Goal: Task Accomplishment & Management: Manage account settings

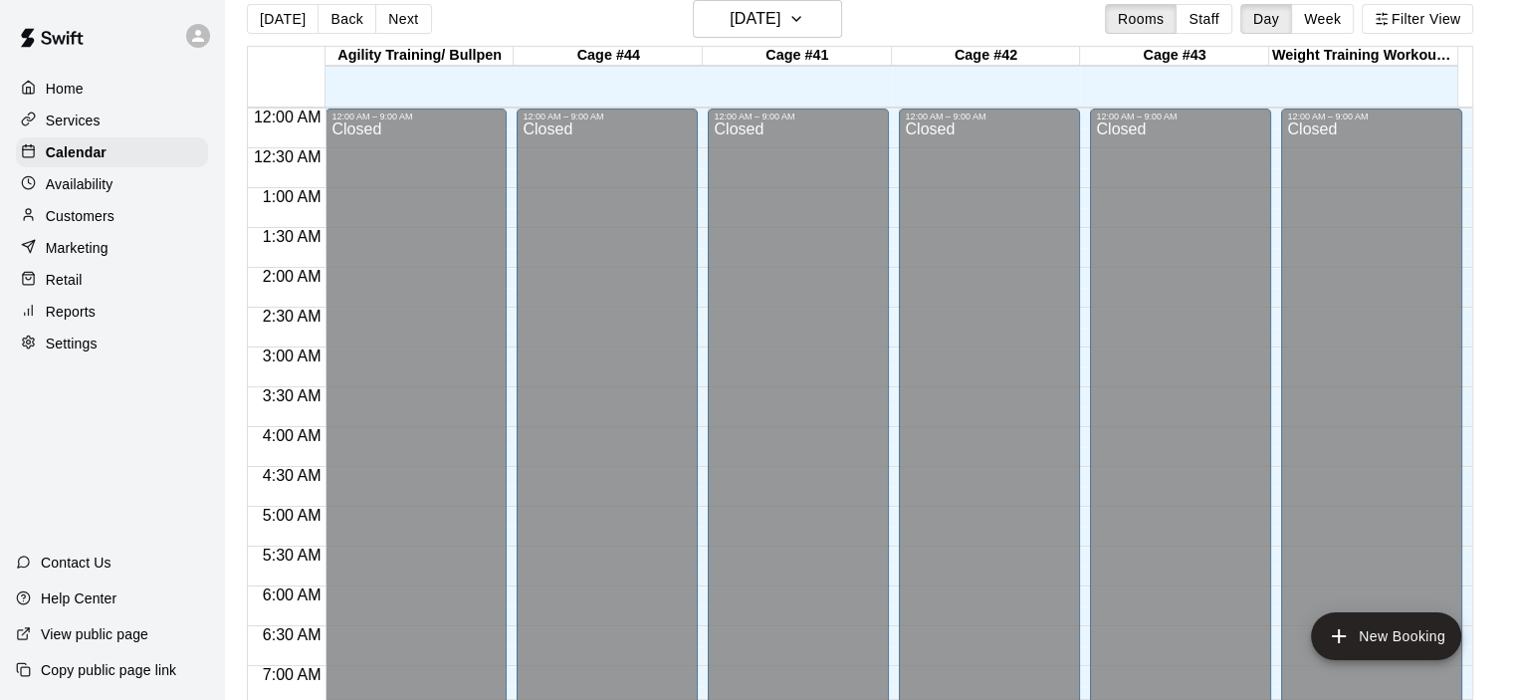
scroll to position [1095, 0]
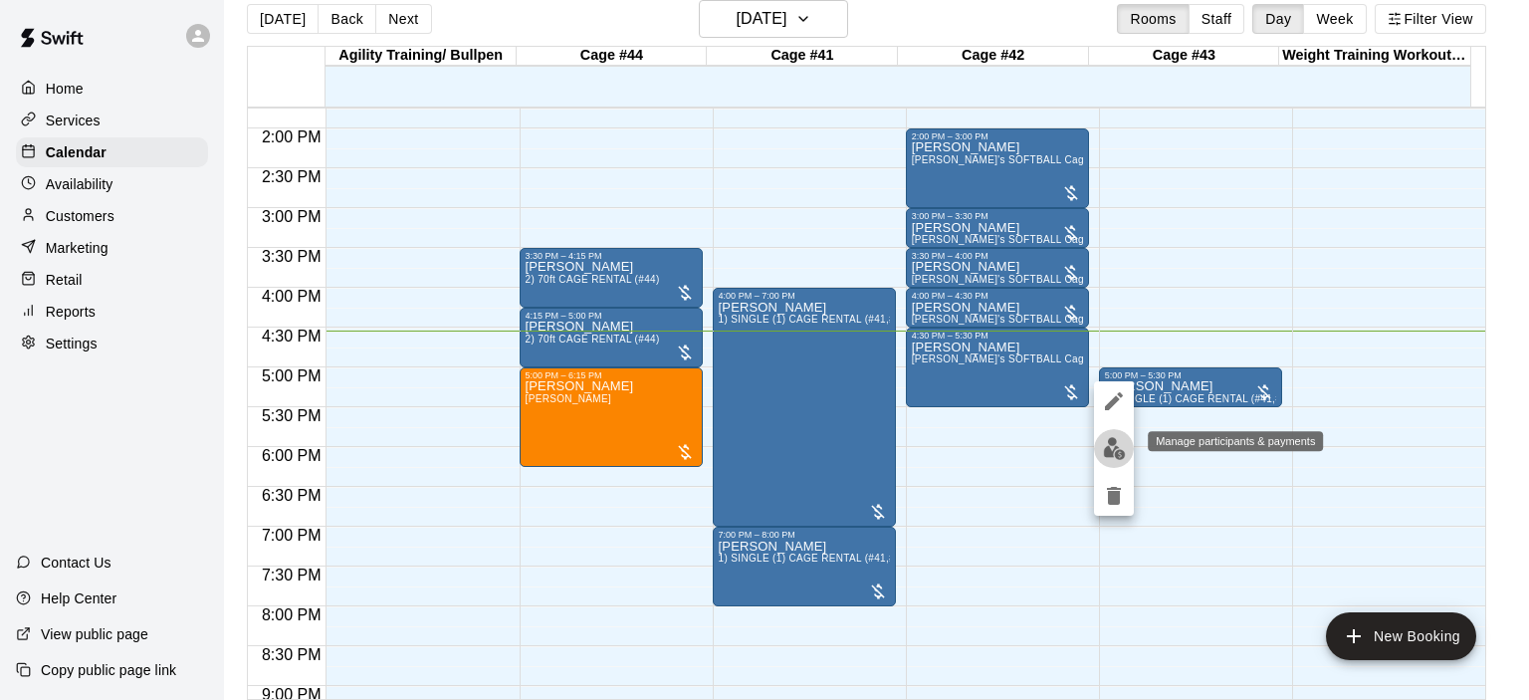
click at [1108, 444] on img "edit" at bounding box center [1114, 448] width 23 height 23
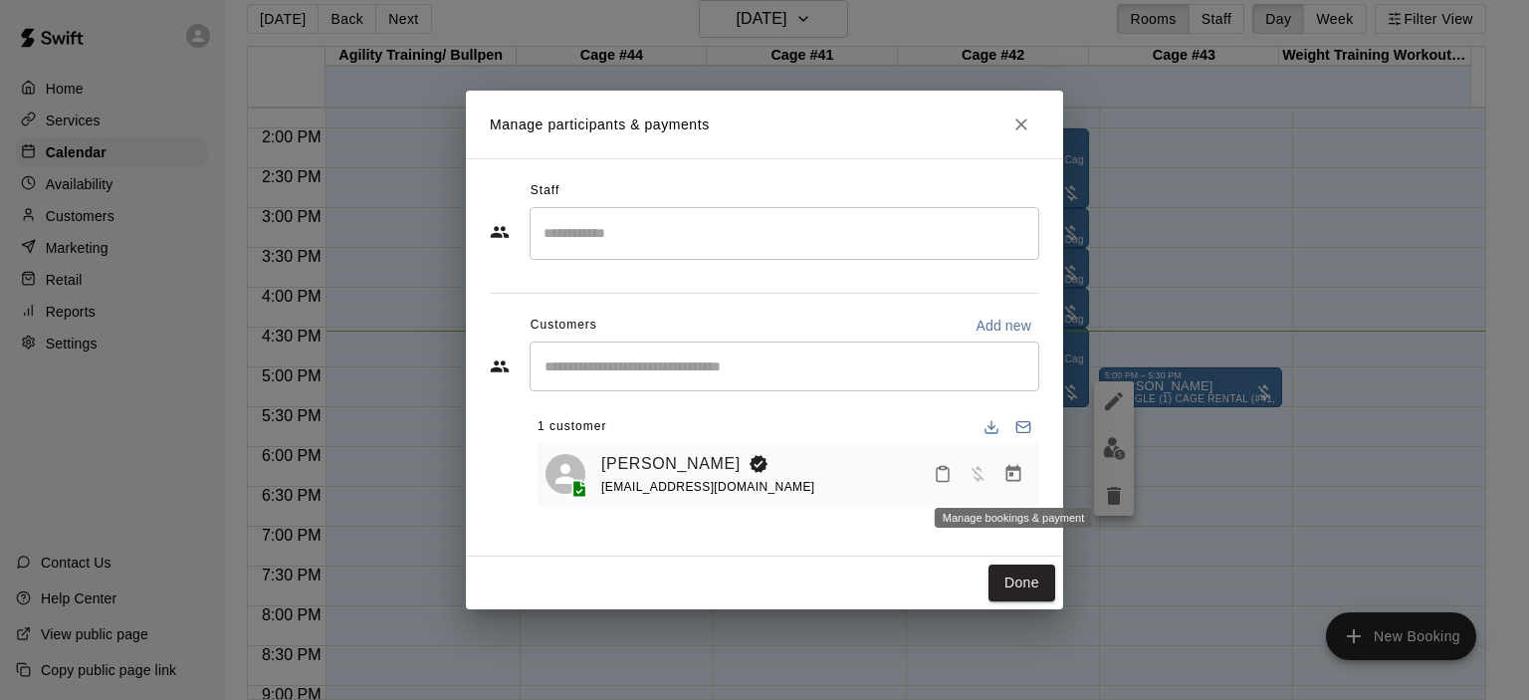
click at [1010, 470] on icon "Manage bookings & payment" at bounding box center [1014, 473] width 15 height 17
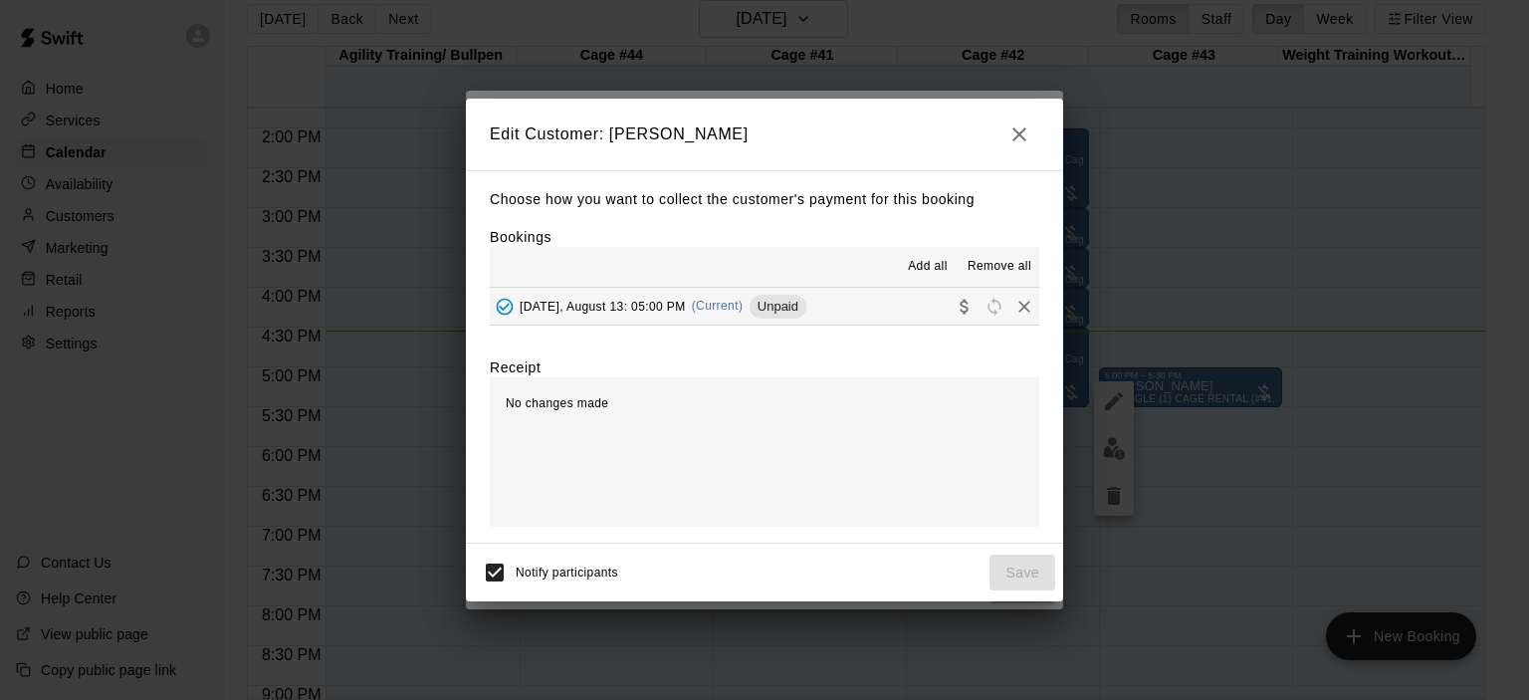
click at [744, 302] on span "(Current)" at bounding box center [718, 306] width 52 height 14
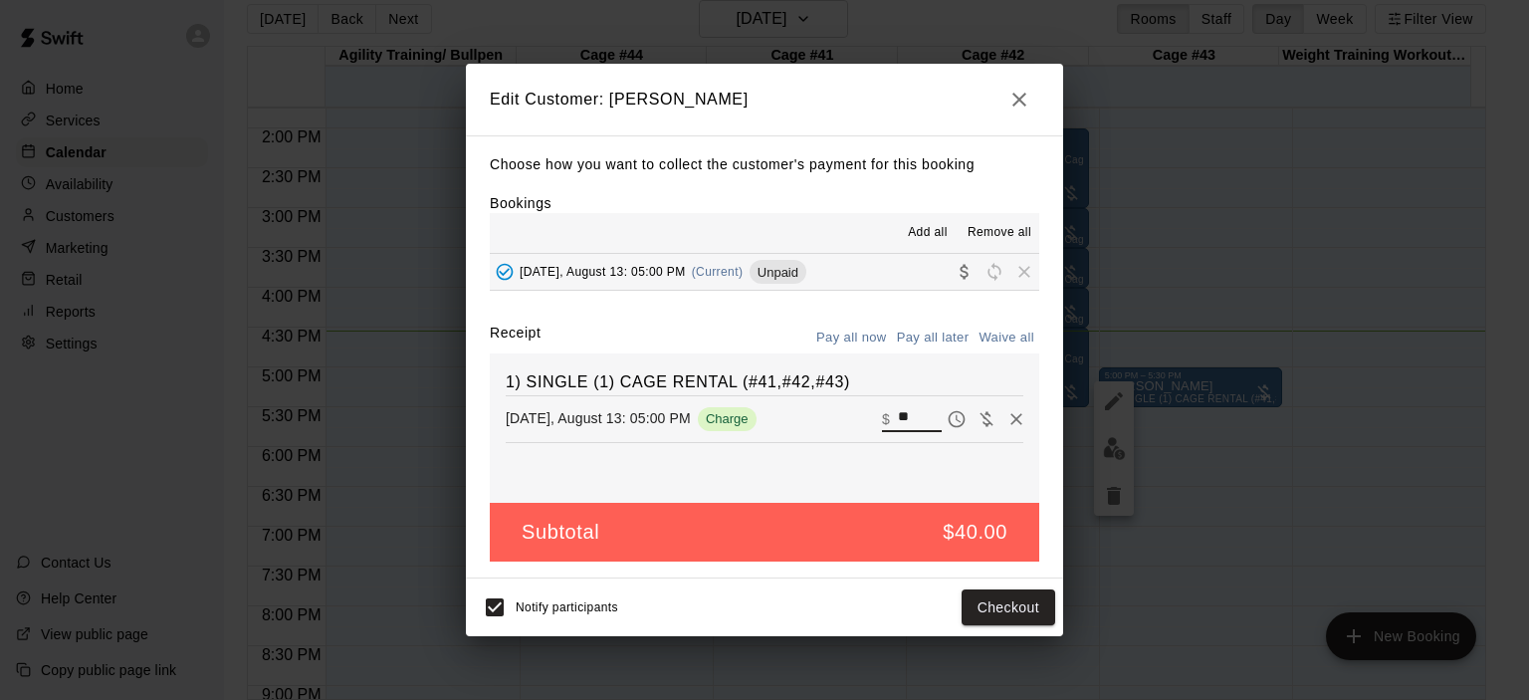
click at [902, 419] on input "**" at bounding box center [920, 419] width 44 height 26
type input "*"
type input "**"
click at [1017, 614] on button "Checkout" at bounding box center [1009, 607] width 94 height 37
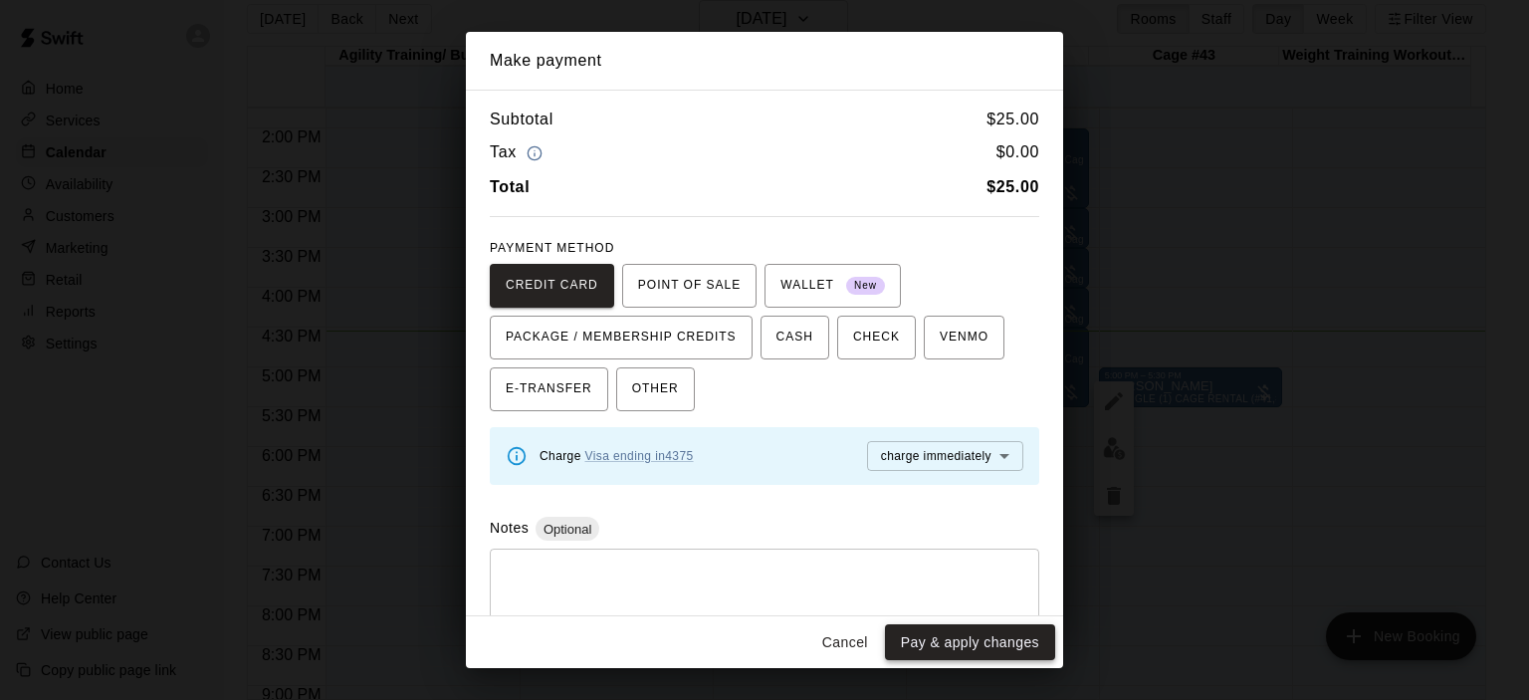
click at [988, 644] on button "Pay & apply changes" at bounding box center [970, 642] width 170 height 37
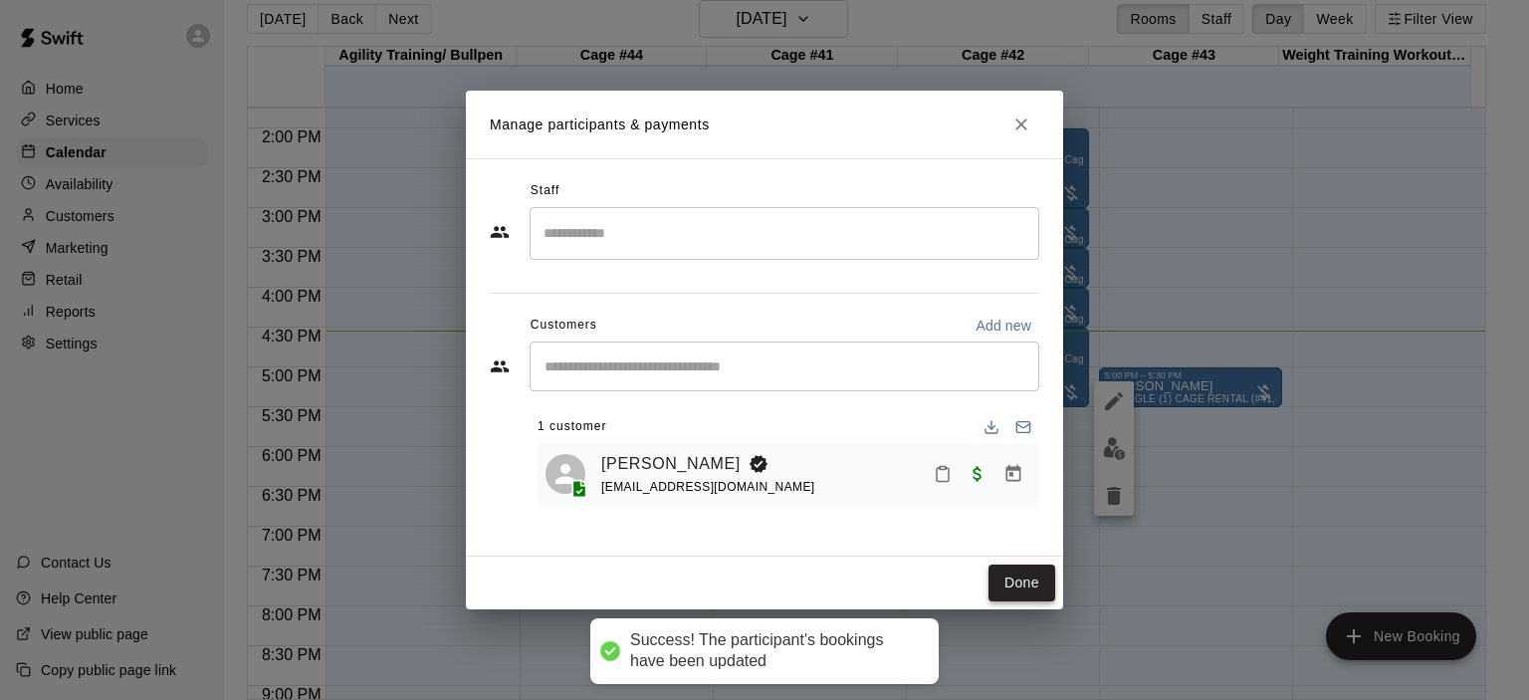
click at [1017, 590] on button "Done" at bounding box center [1022, 583] width 67 height 37
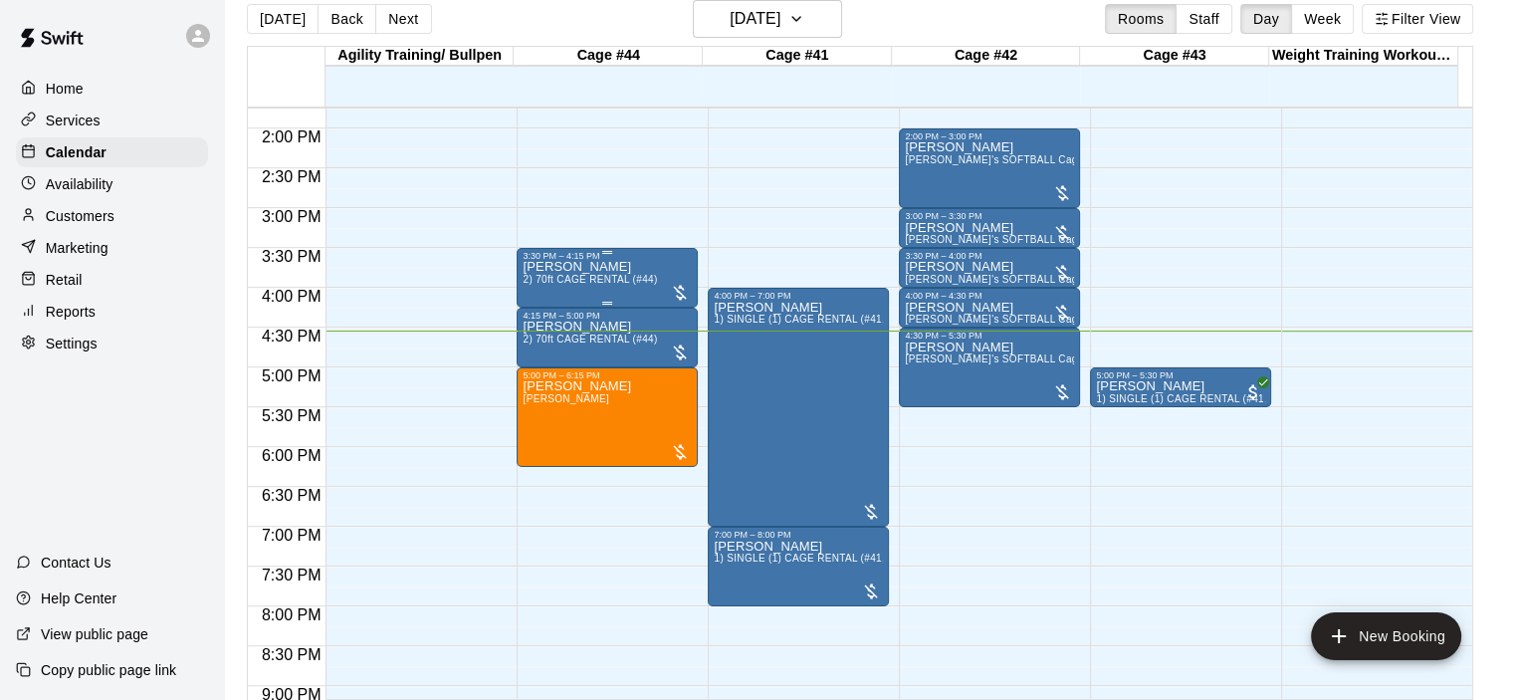
click at [613, 278] on span "2) 70ft CAGE RENTAL (#44)" at bounding box center [590, 279] width 134 height 11
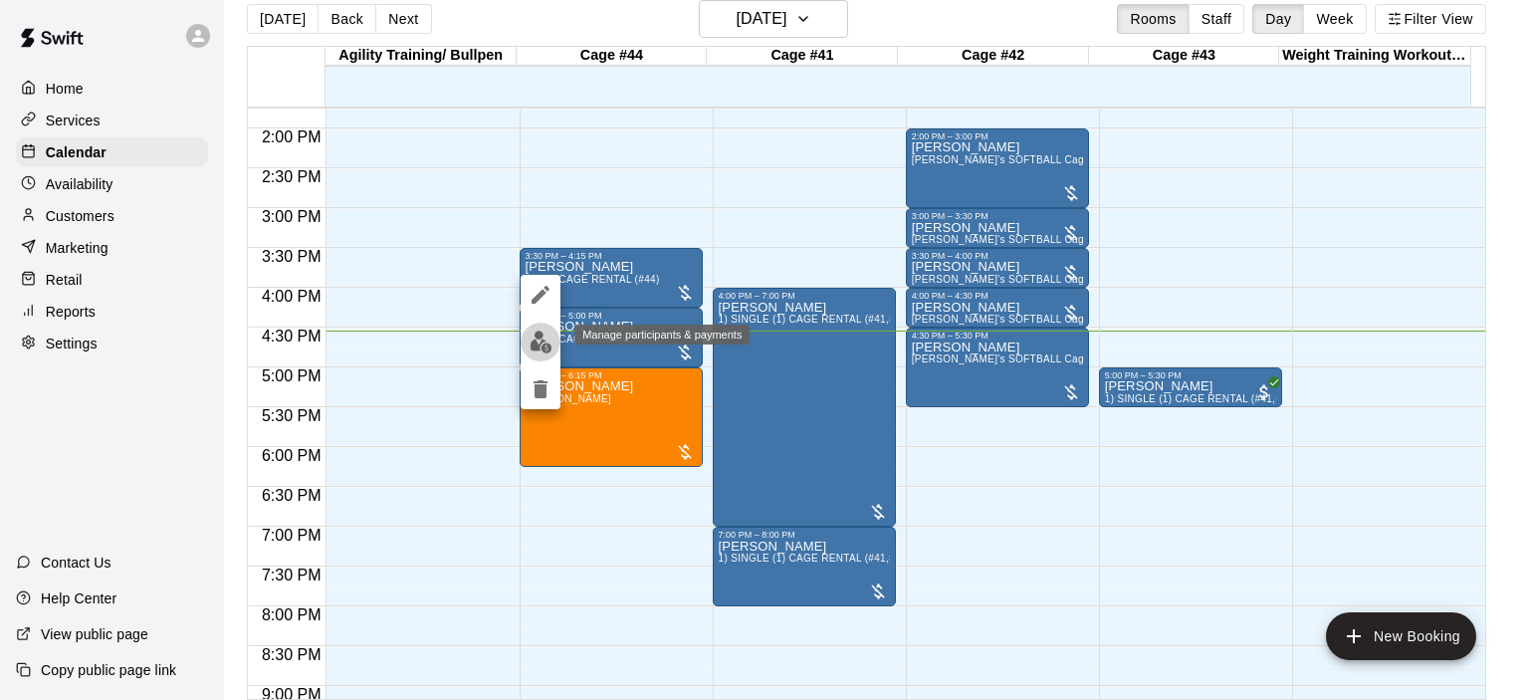
click at [536, 337] on img "edit" at bounding box center [541, 342] width 23 height 23
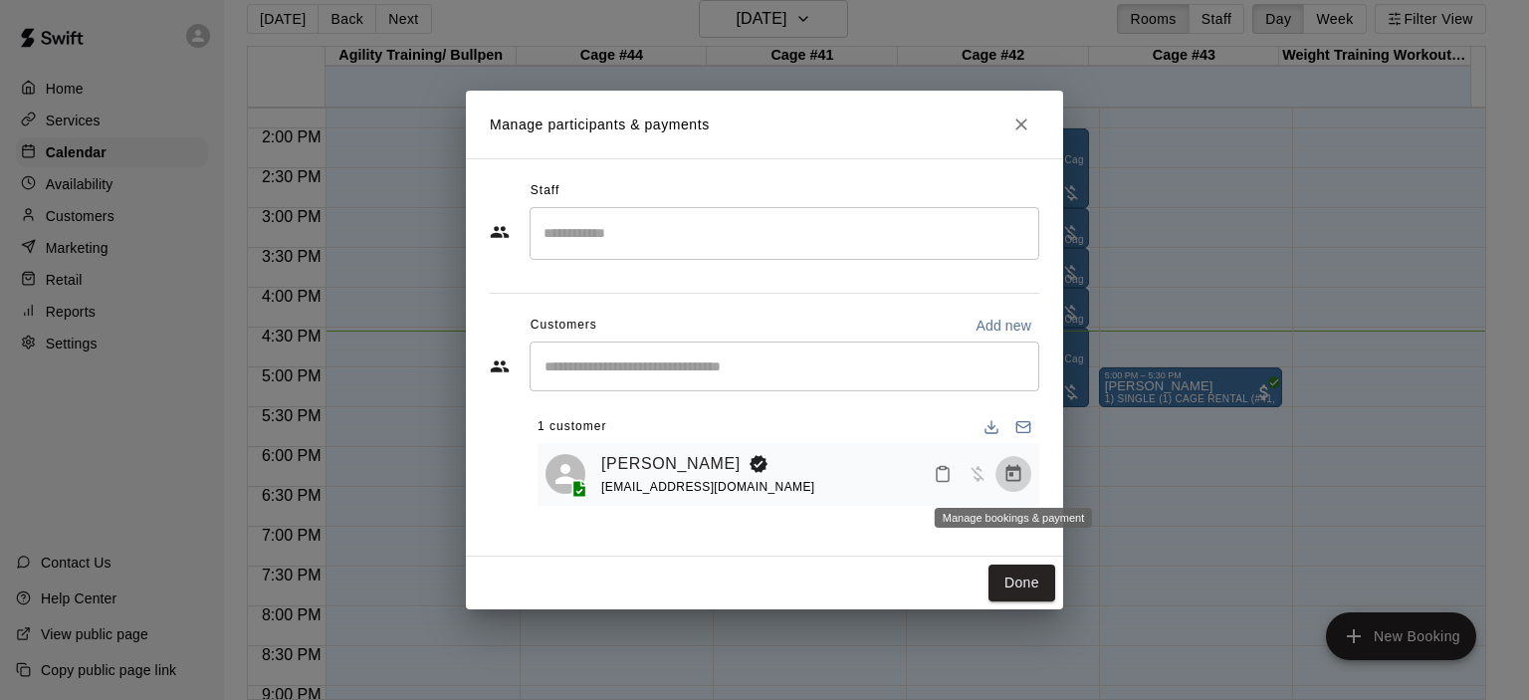
click at [1012, 472] on icon "Manage bookings & payment" at bounding box center [1014, 473] width 15 height 17
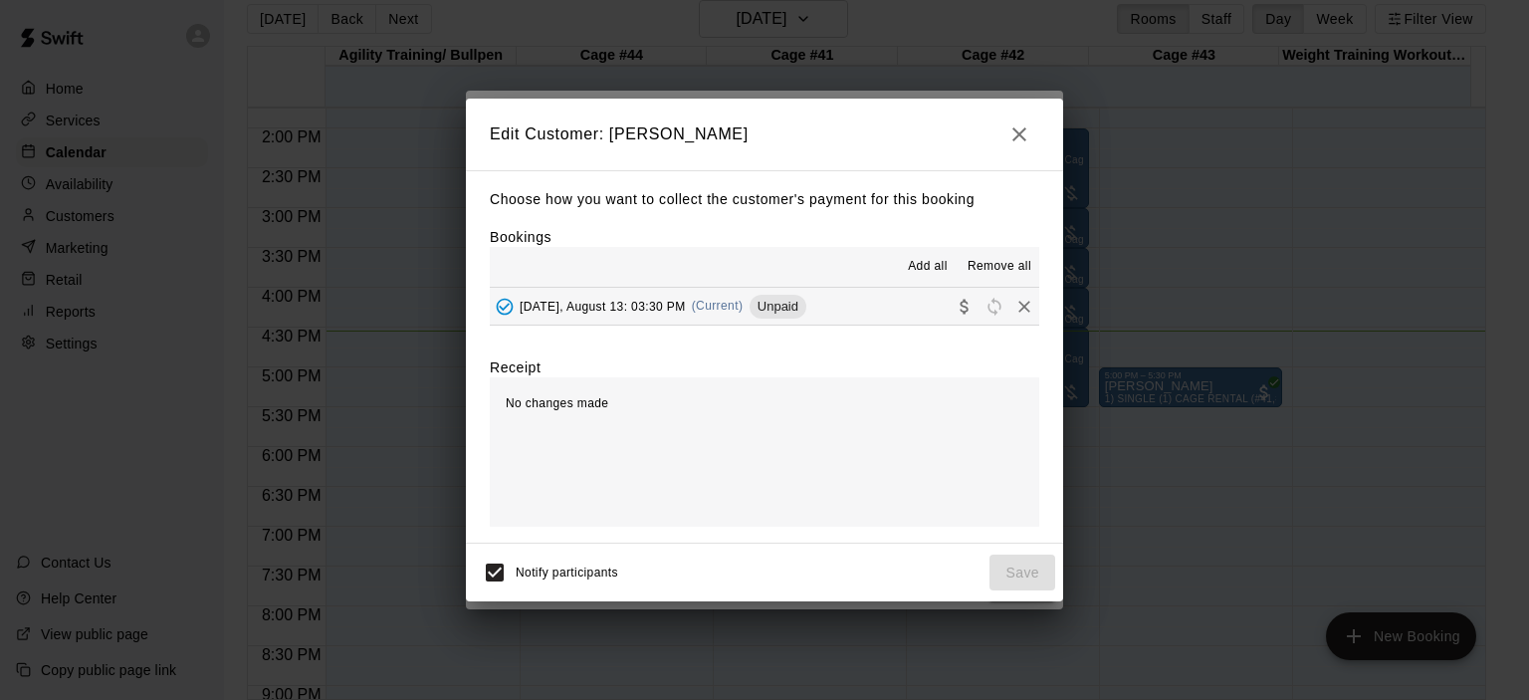
click at [745, 299] on div "[DATE], August 13: 03:30 PM (Current) Unpaid" at bounding box center [648, 307] width 317 height 30
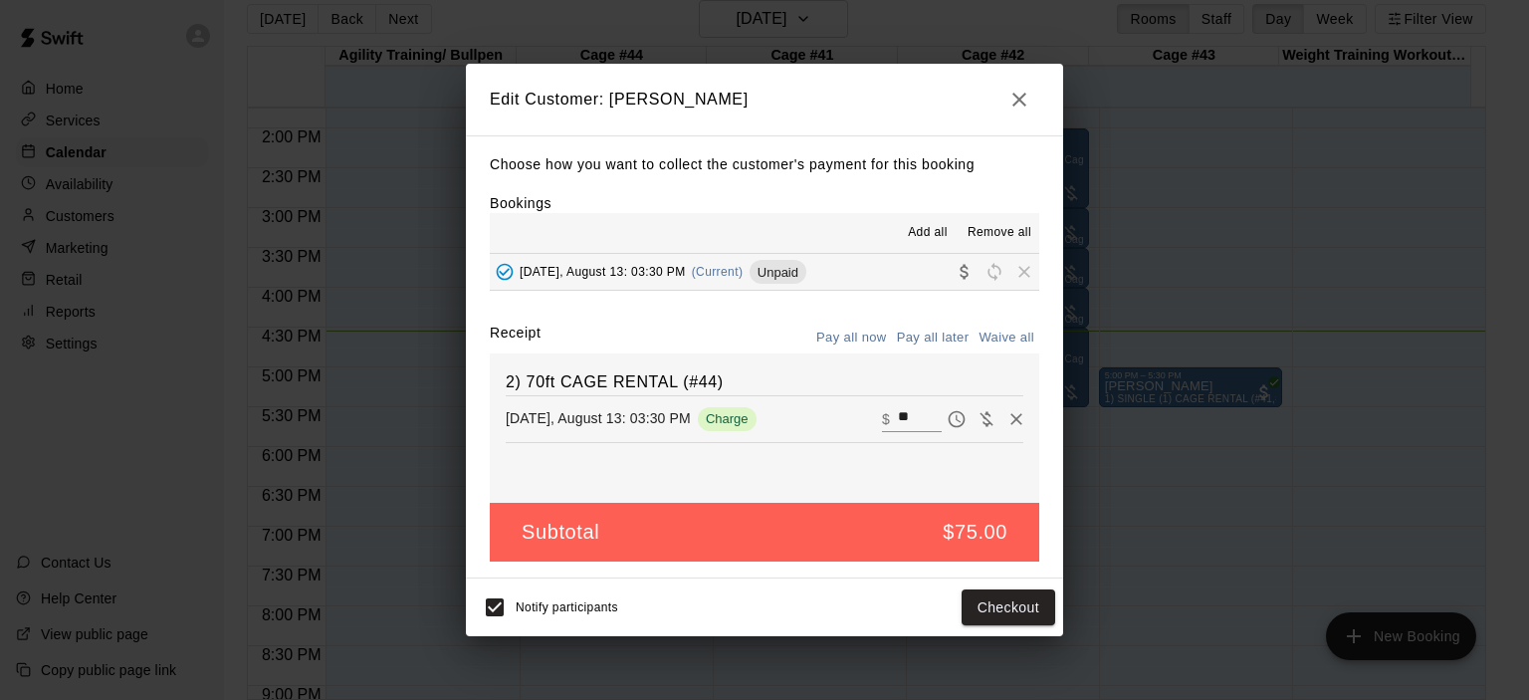
click at [899, 417] on input "**" at bounding box center [920, 419] width 44 height 26
type input "*"
type input "**"
click at [1015, 610] on button "Checkout" at bounding box center [1009, 607] width 94 height 37
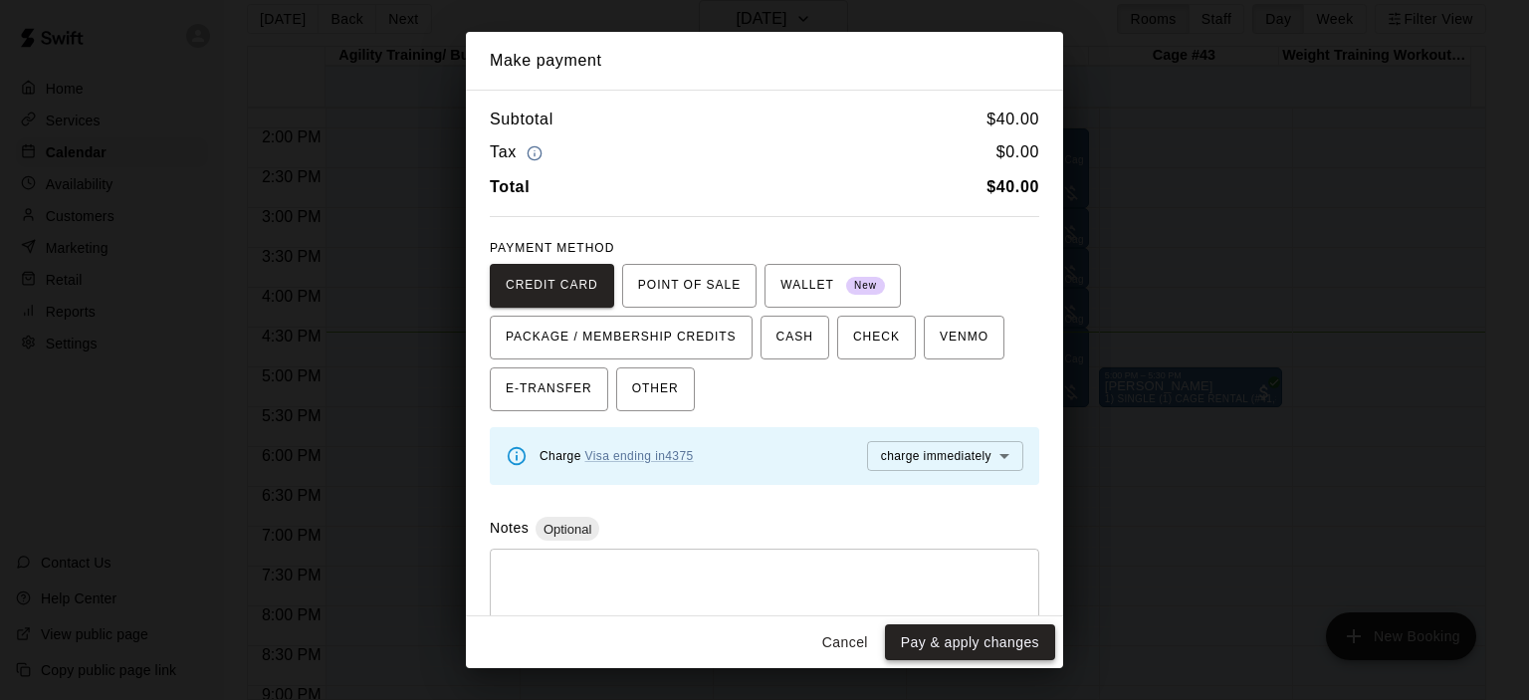
click at [973, 640] on button "Pay & apply changes" at bounding box center [970, 642] width 170 height 37
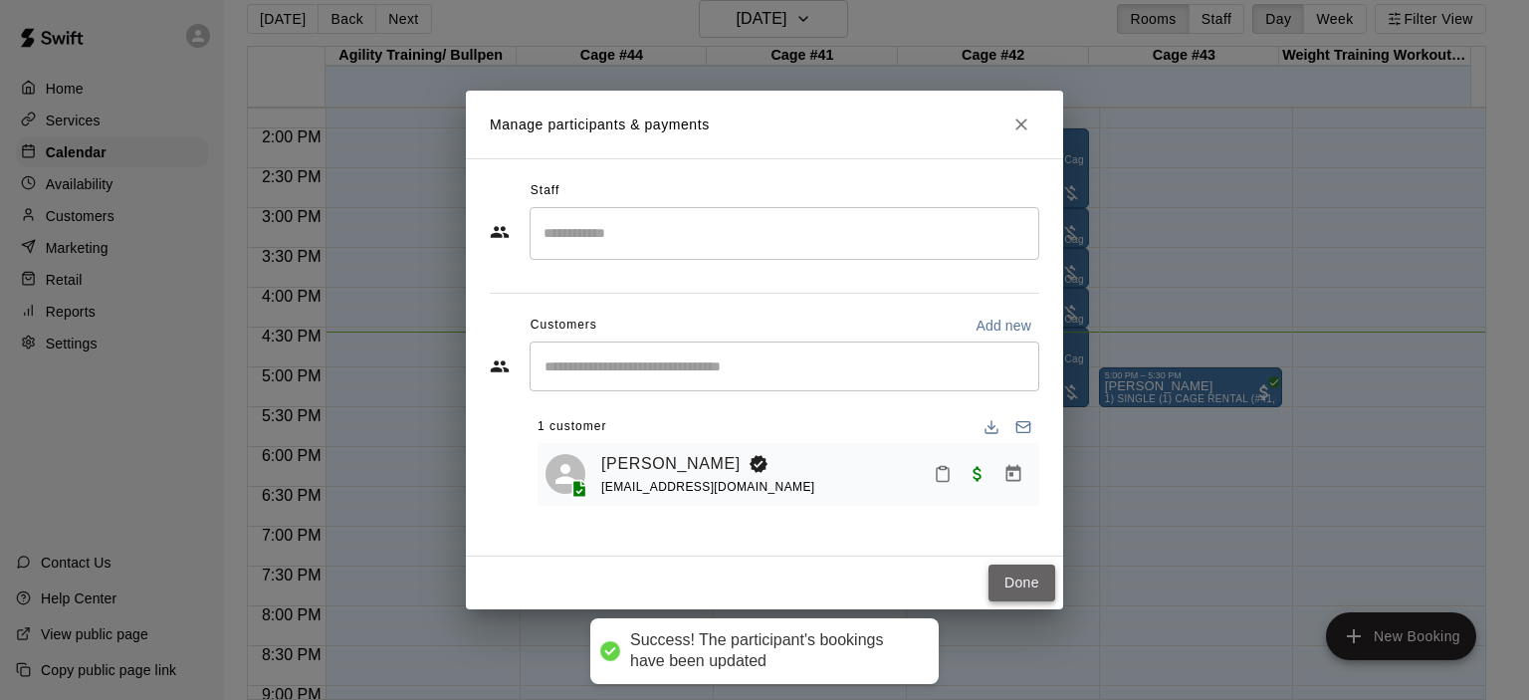
click at [1018, 581] on button "Done" at bounding box center [1022, 583] width 67 height 37
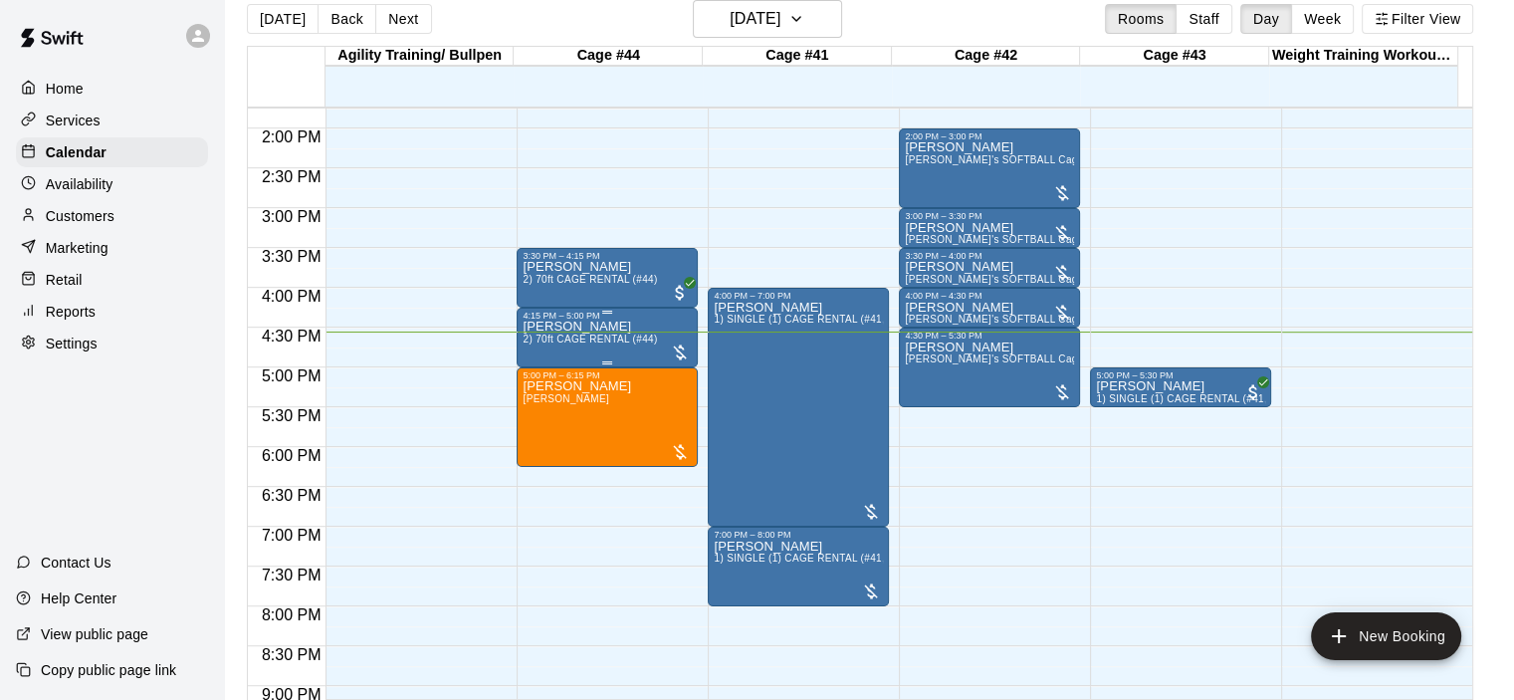
click at [632, 336] on span "2) 70ft CAGE RENTAL (#44)" at bounding box center [590, 339] width 134 height 11
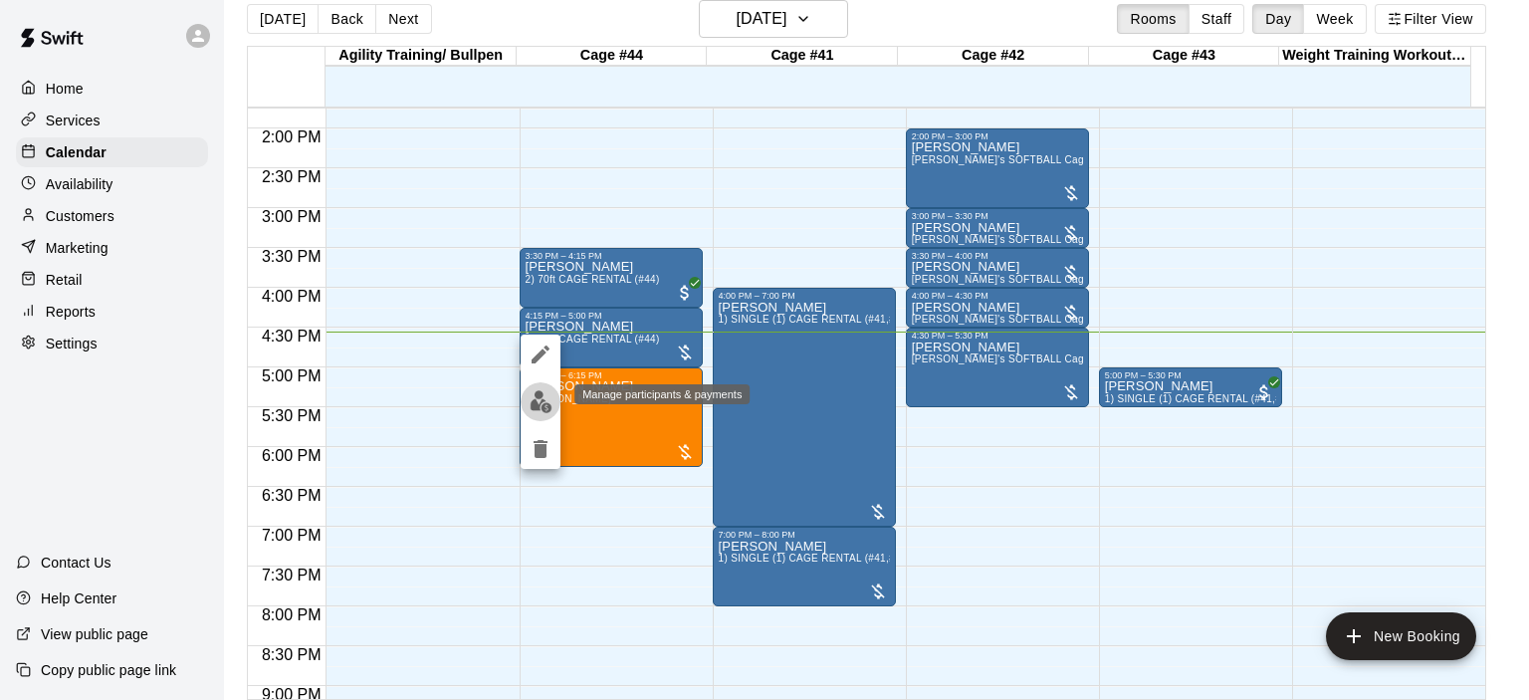
click at [539, 405] on img "edit" at bounding box center [541, 401] width 23 height 23
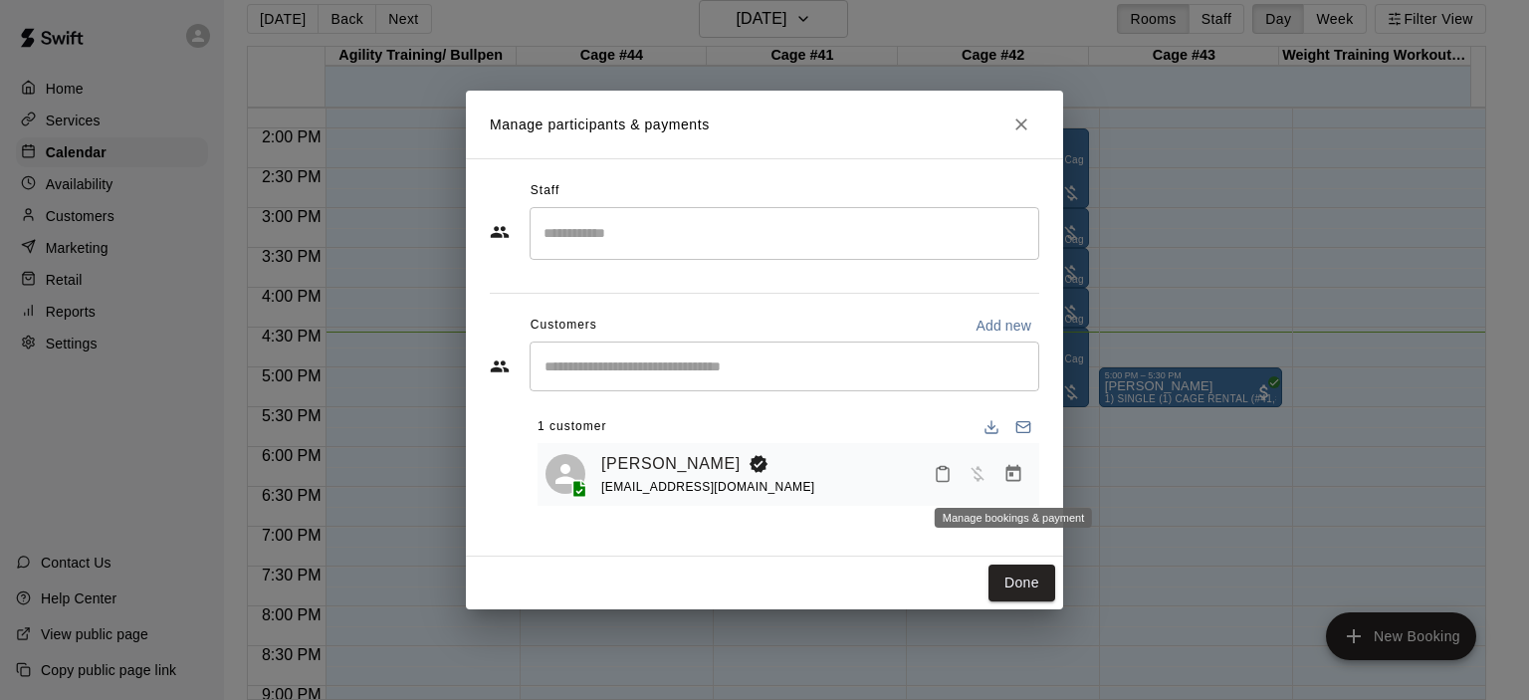
click at [1013, 473] on icon "Manage bookings & payment" at bounding box center [1014, 474] width 20 height 20
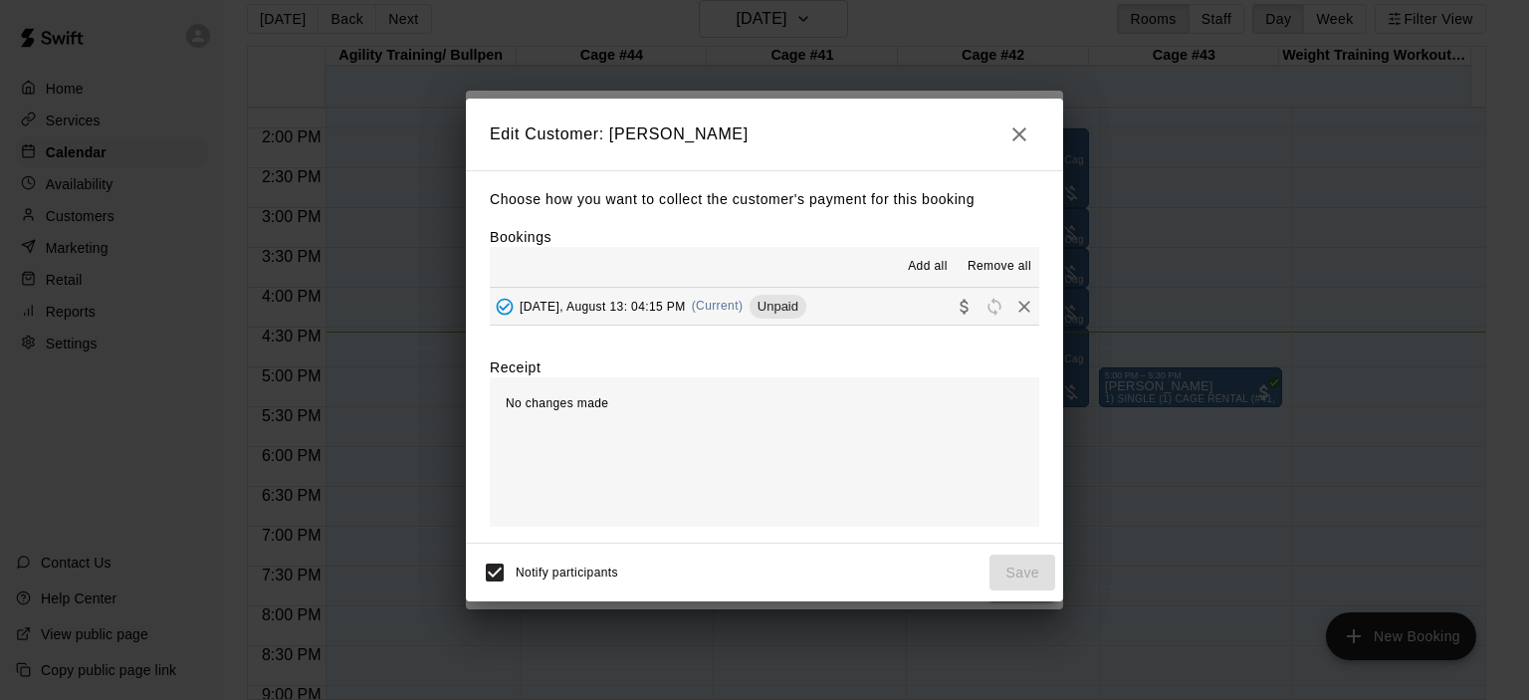
click at [744, 309] on span "(Current)" at bounding box center [718, 306] width 52 height 14
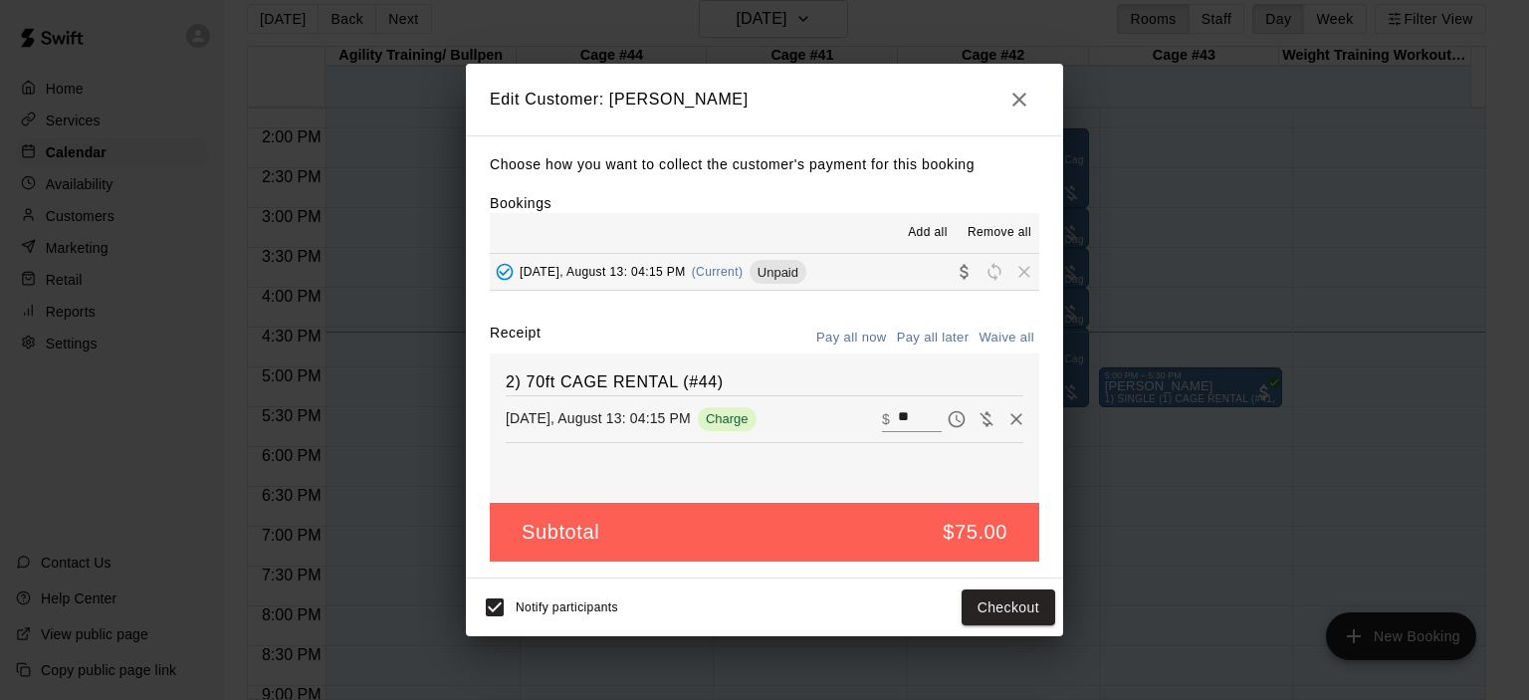
click at [898, 406] on input "**" at bounding box center [920, 419] width 44 height 26
click at [912, 413] on input "**" at bounding box center [920, 419] width 44 height 26
type input "*"
type input "**"
click at [1021, 604] on button "Checkout" at bounding box center [1009, 607] width 94 height 37
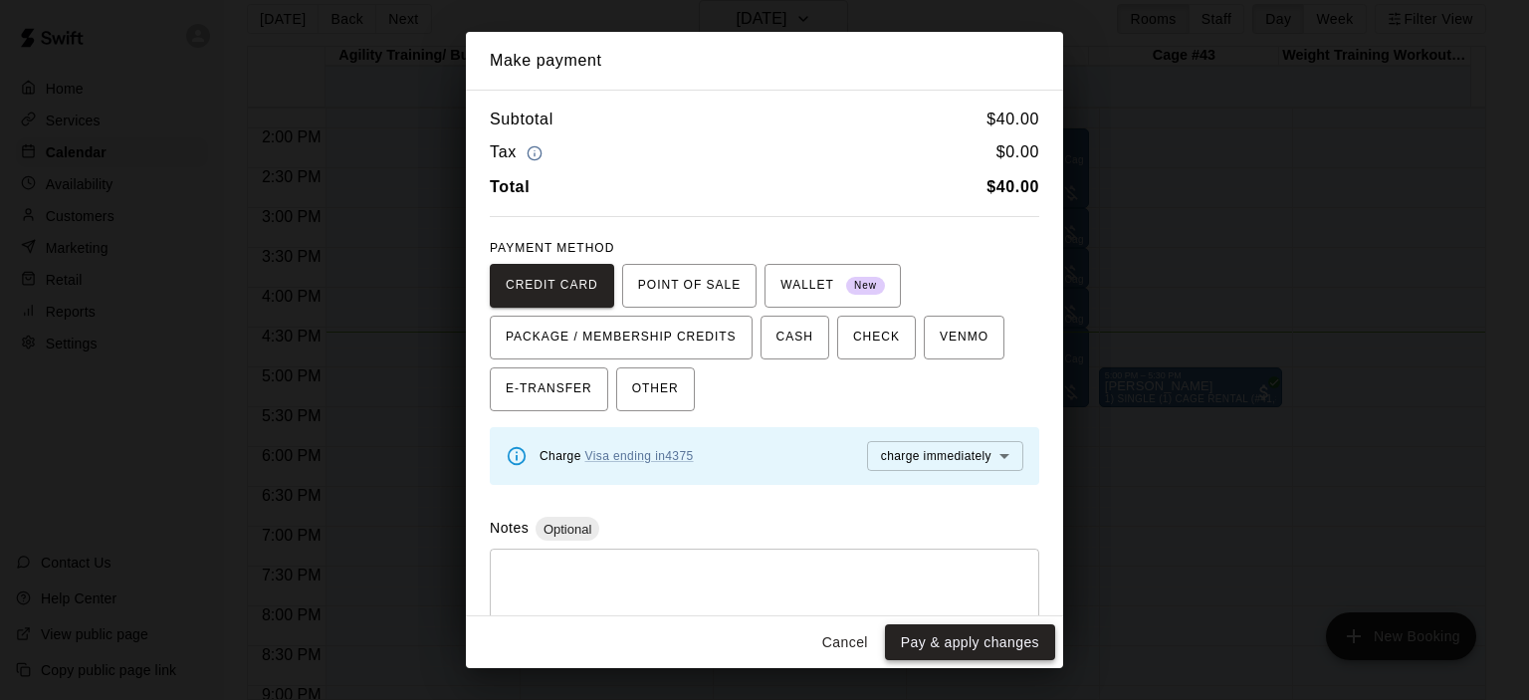
click at [964, 639] on button "Pay & apply changes" at bounding box center [970, 642] width 170 height 37
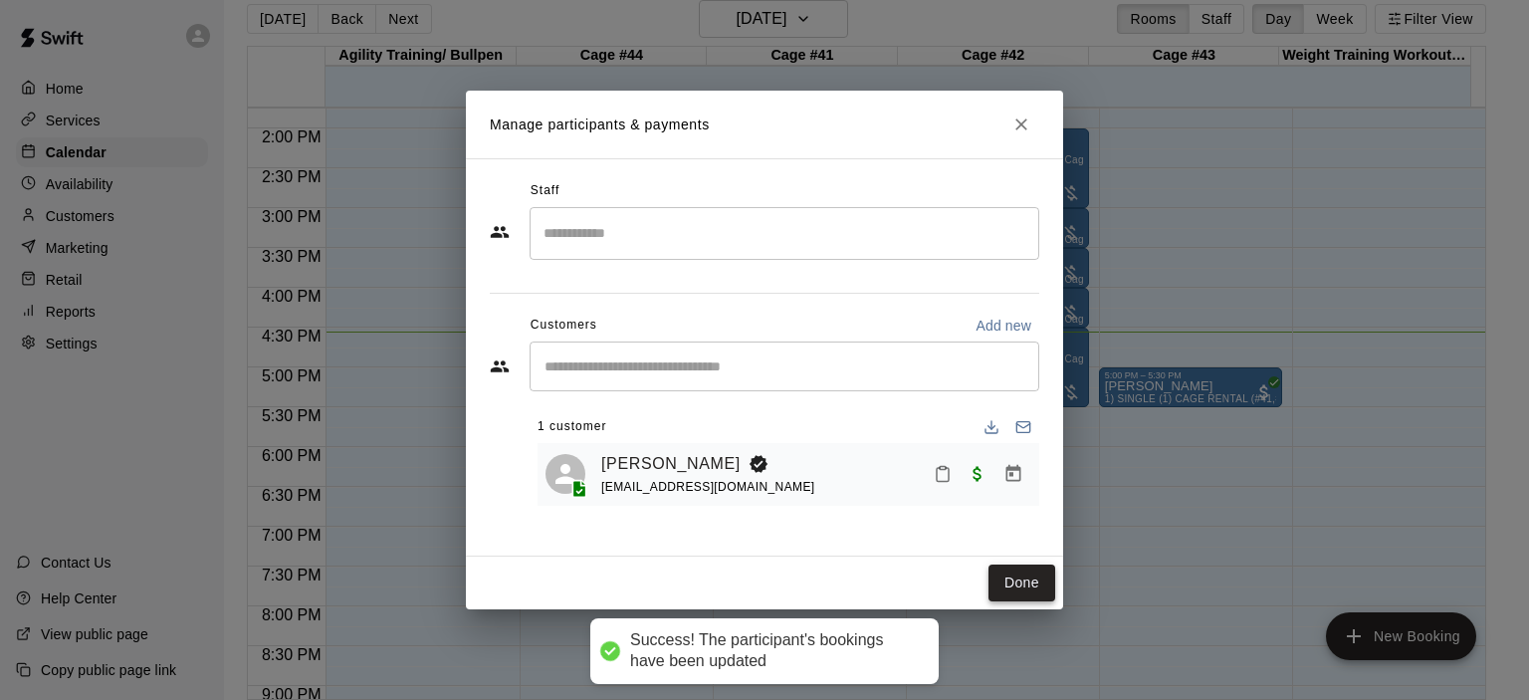
click at [1018, 581] on button "Done" at bounding box center [1022, 583] width 67 height 37
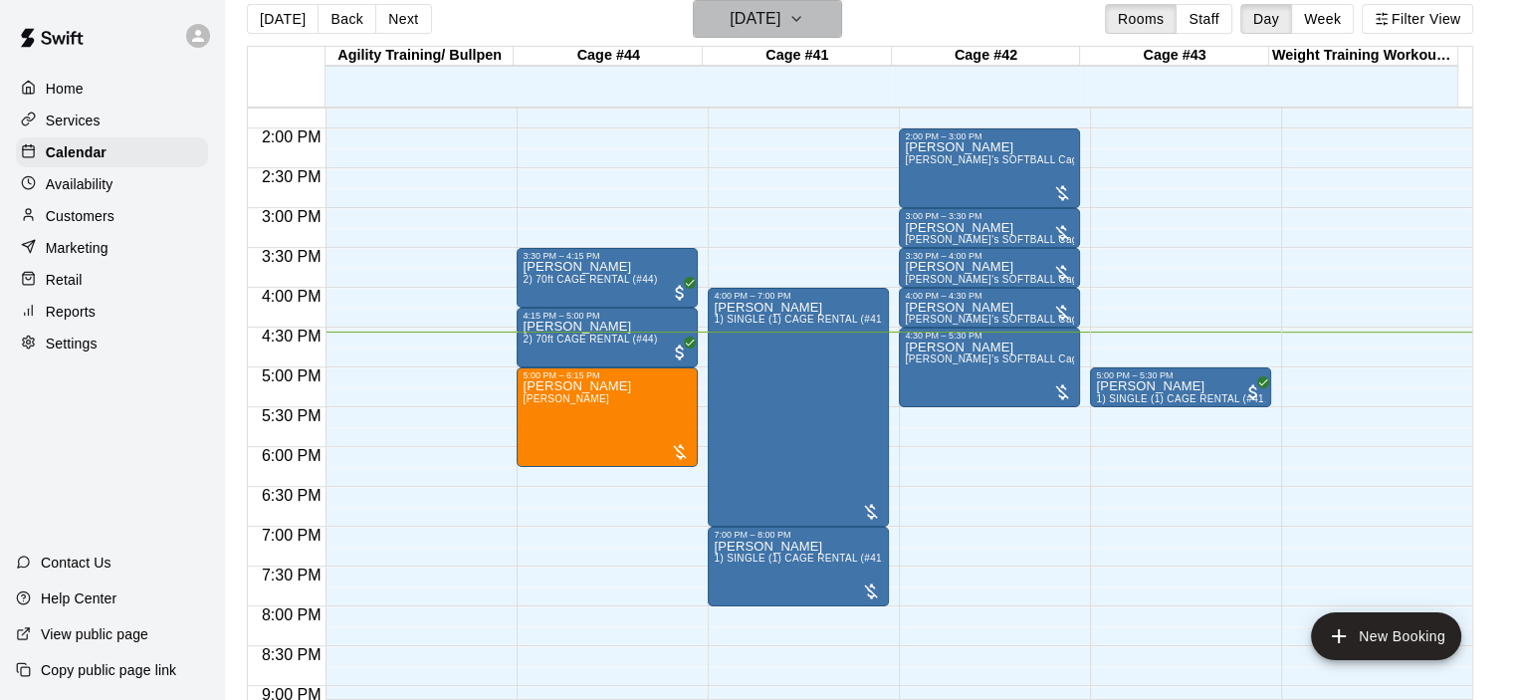
click at [801, 17] on icon "button" at bounding box center [797, 19] width 8 height 4
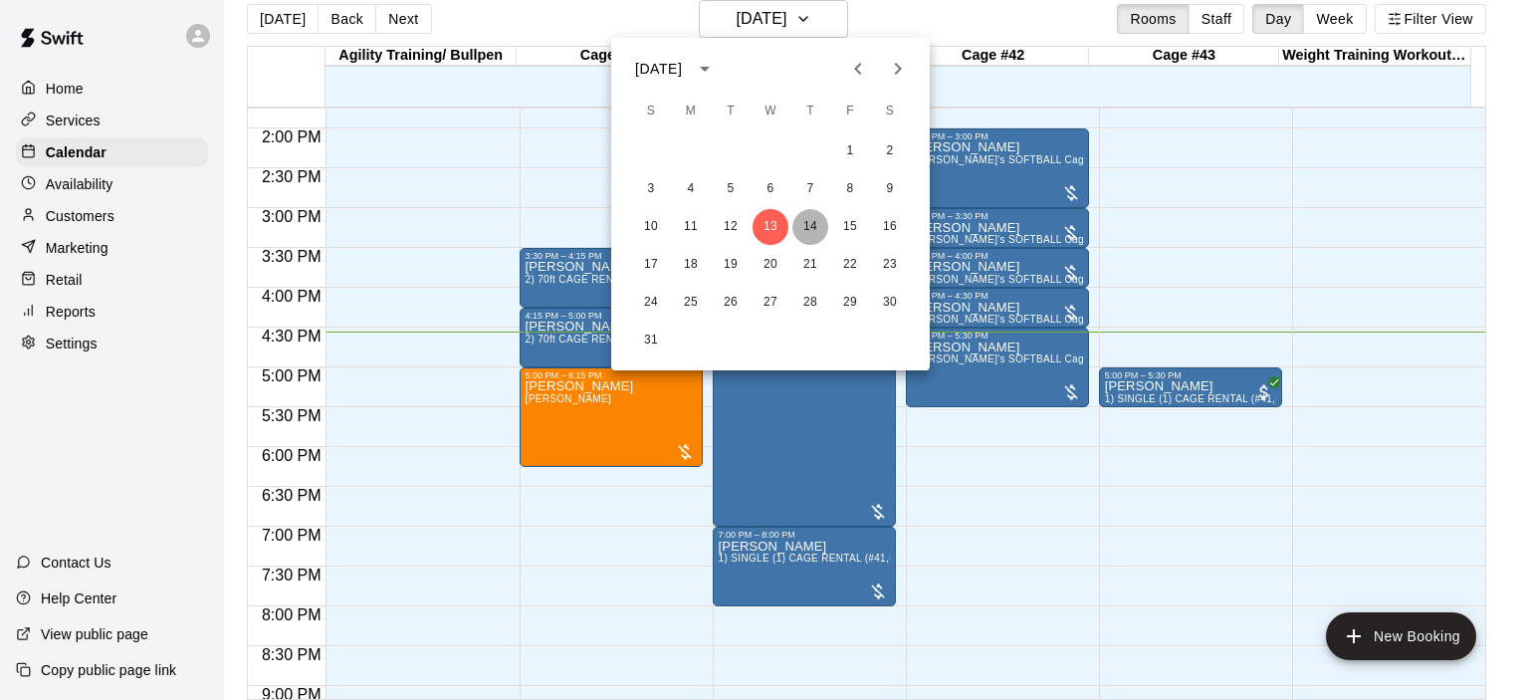
click at [815, 237] on button "14" at bounding box center [811, 227] width 36 height 36
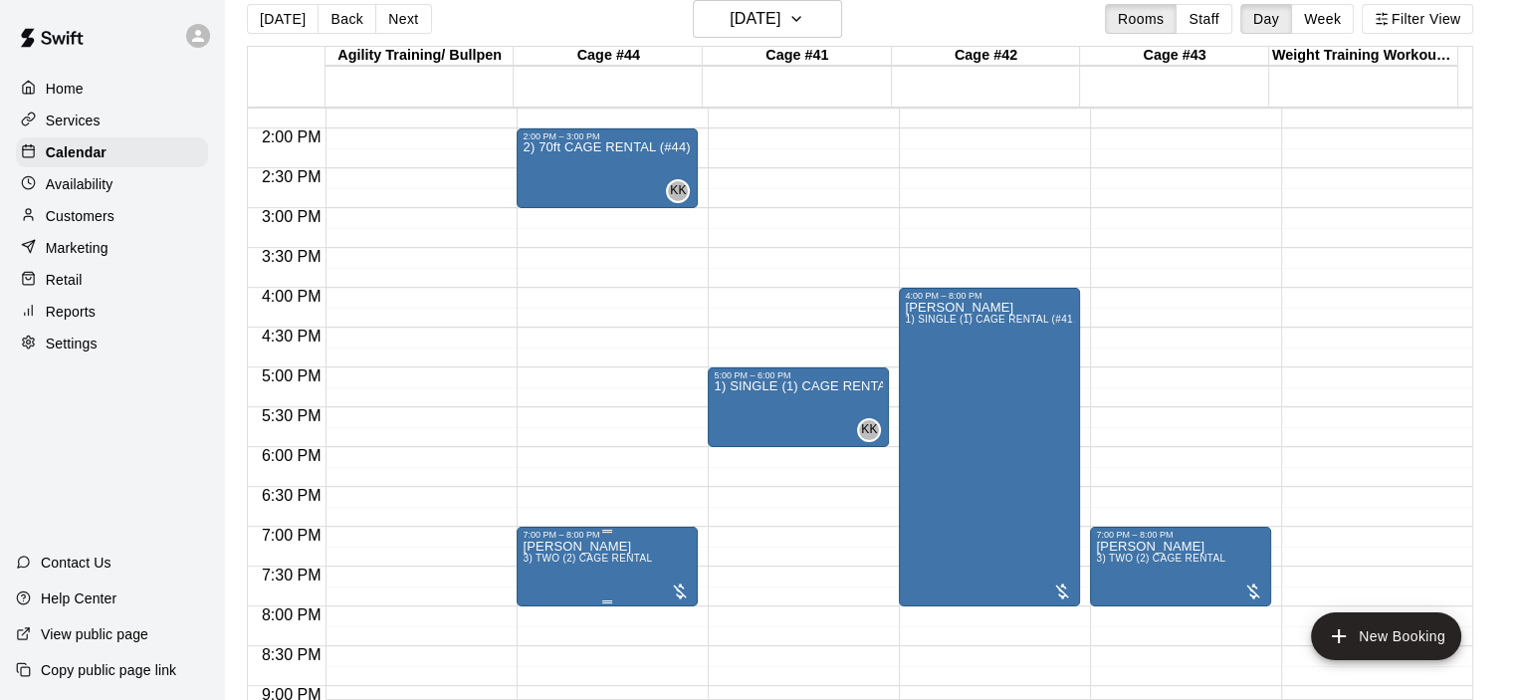
click at [636, 559] on span "3) TWO (2) CAGE RENTAL" at bounding box center [587, 558] width 129 height 11
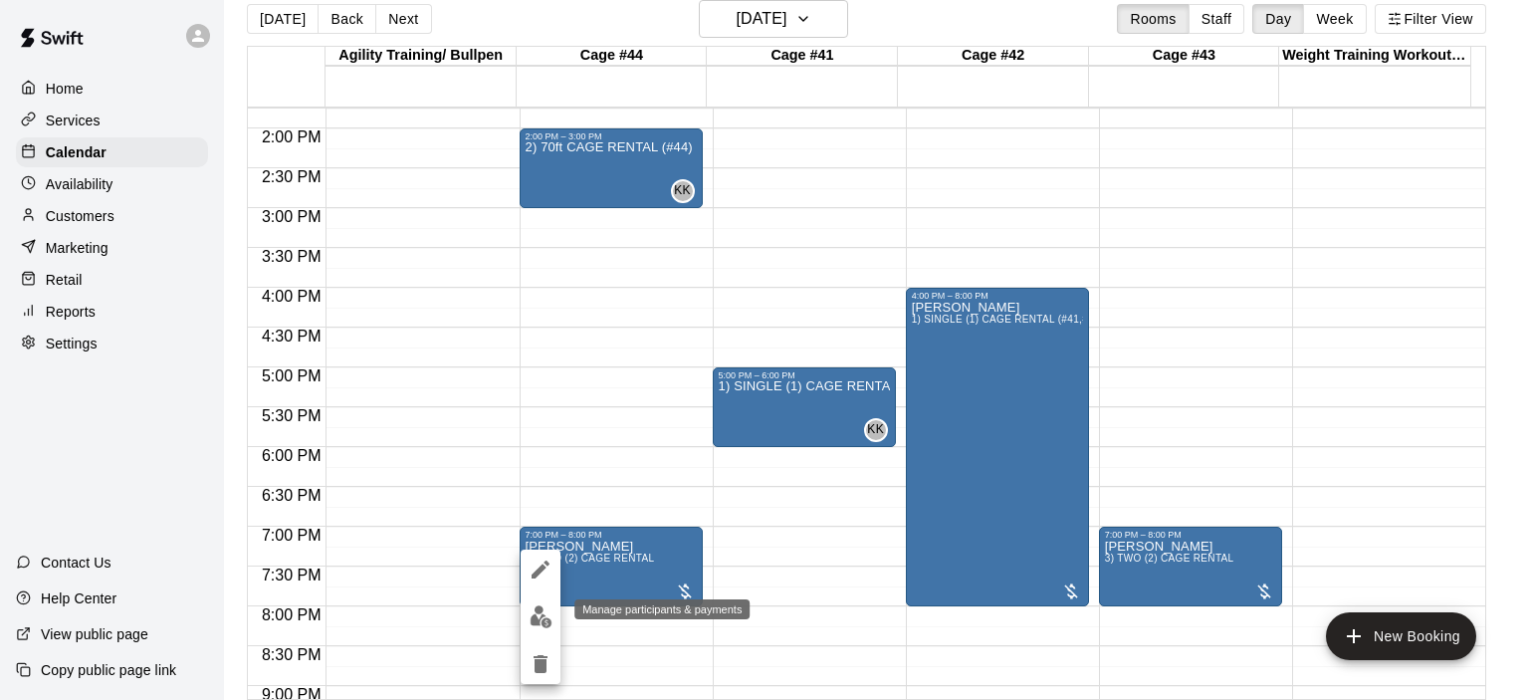
click at [539, 620] on img "edit" at bounding box center [541, 616] width 23 height 23
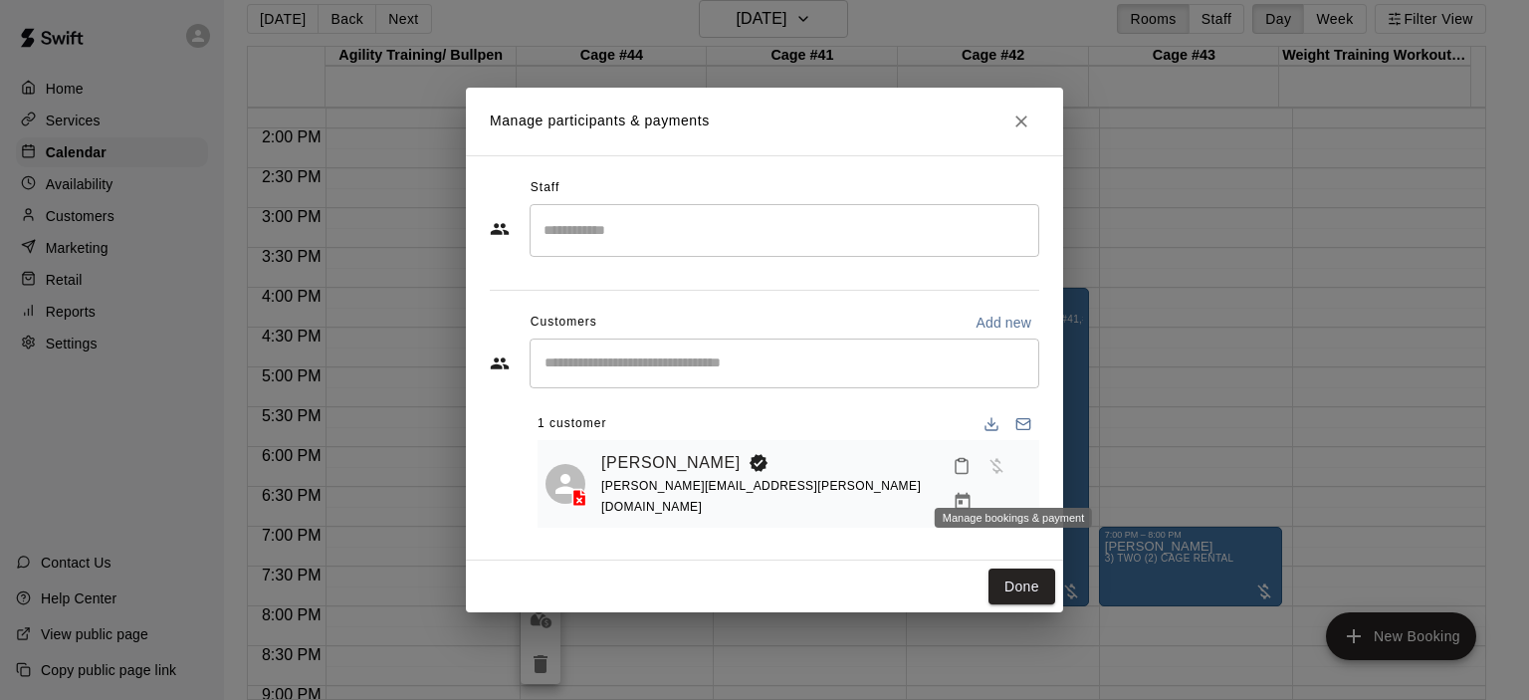
click at [971, 493] on icon "Manage bookings & payment" at bounding box center [963, 501] width 15 height 17
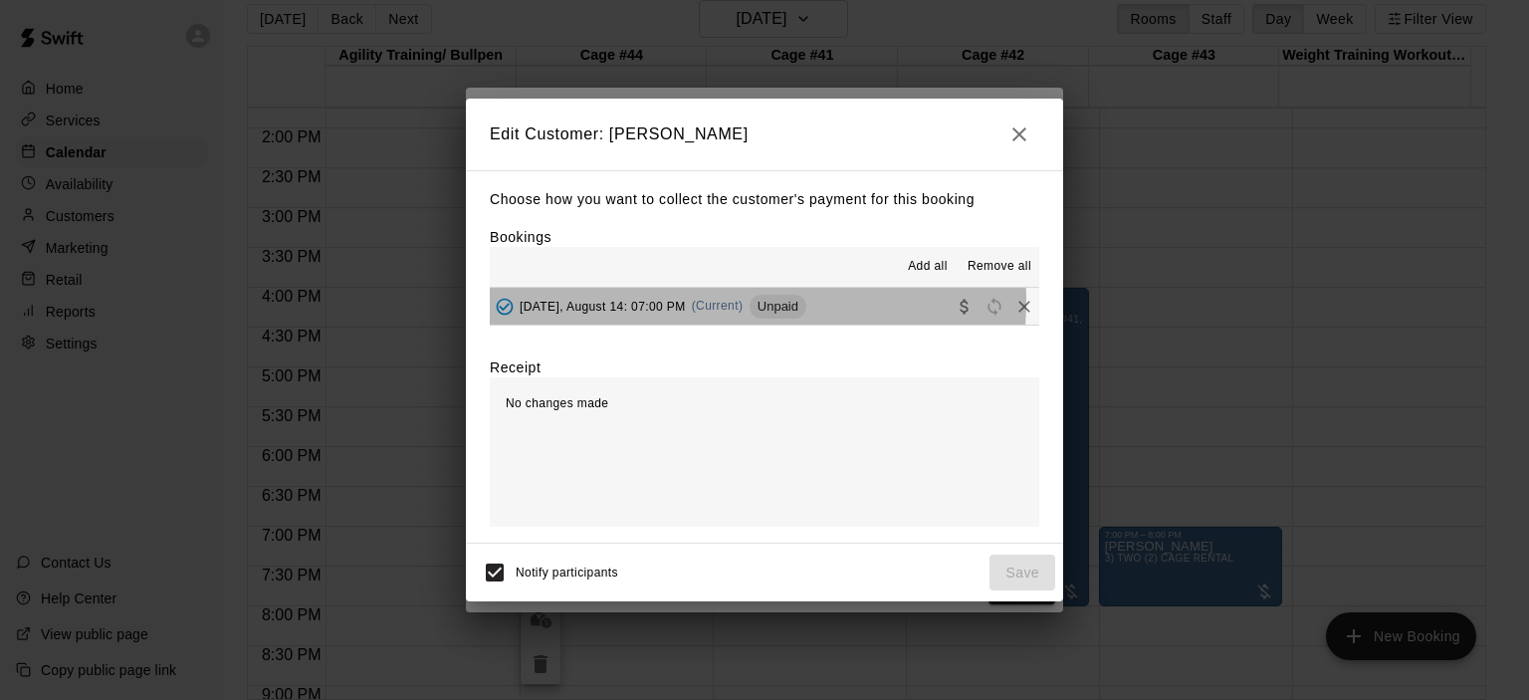
click at [727, 304] on span "(Current)" at bounding box center [718, 306] width 52 height 14
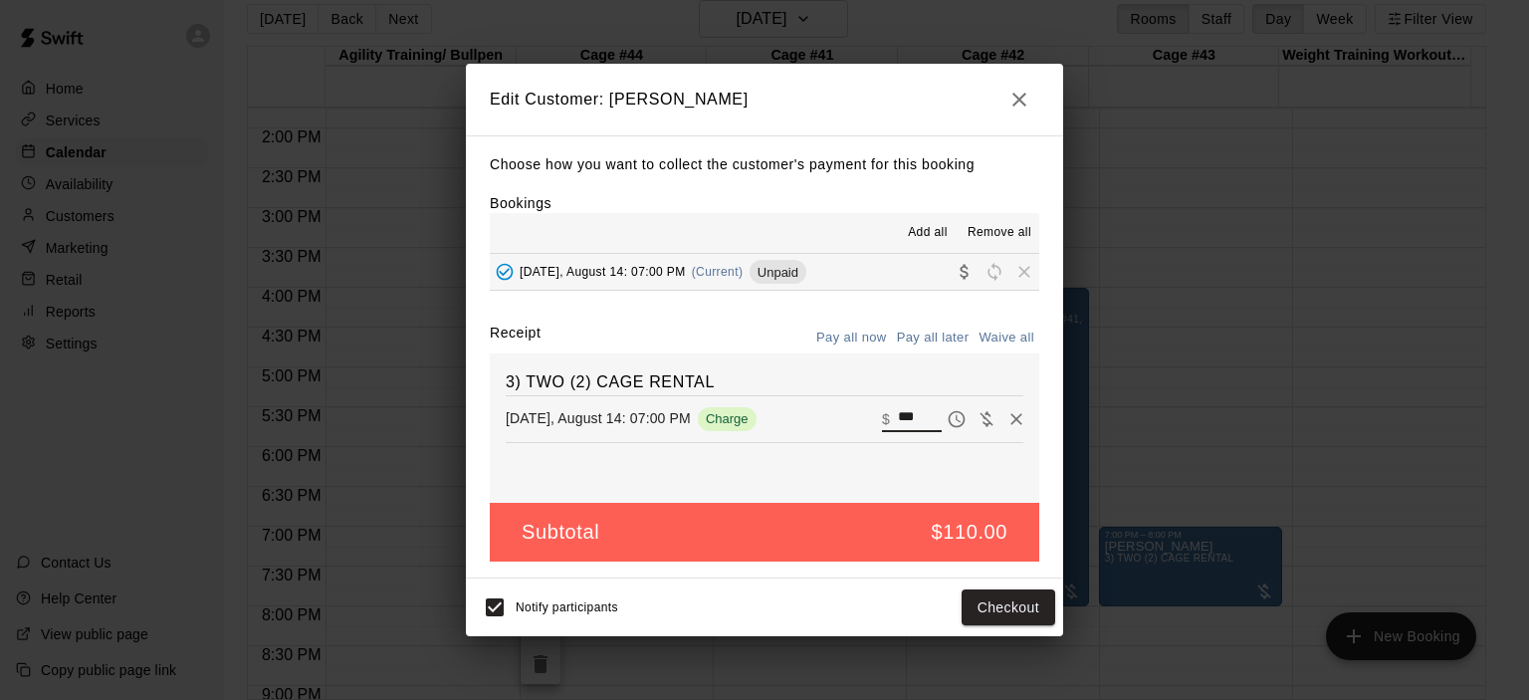
click at [906, 417] on input "***" at bounding box center [920, 419] width 44 height 26
type input "*"
type input "***"
click at [1025, 604] on button "Checkout" at bounding box center [1009, 607] width 94 height 37
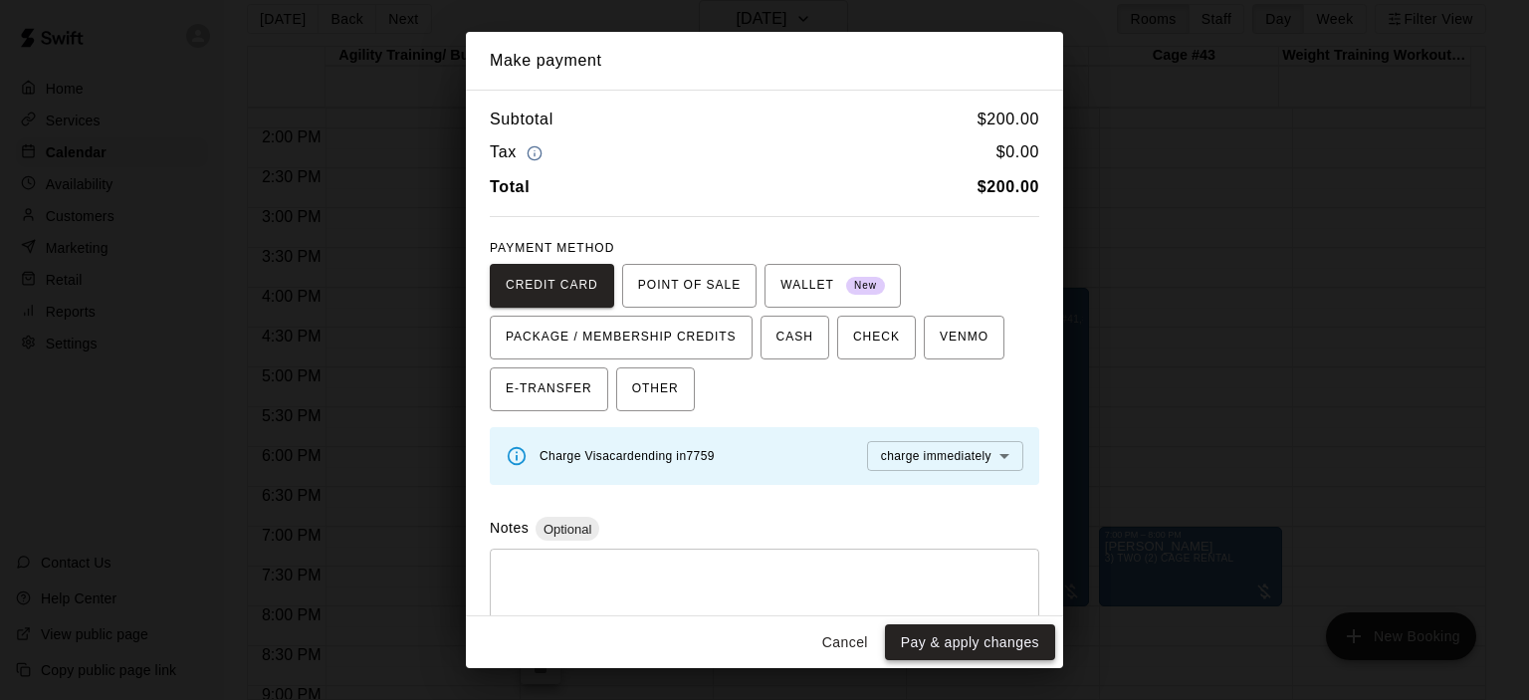
click at [991, 652] on button "Pay & apply changes" at bounding box center [970, 642] width 170 height 37
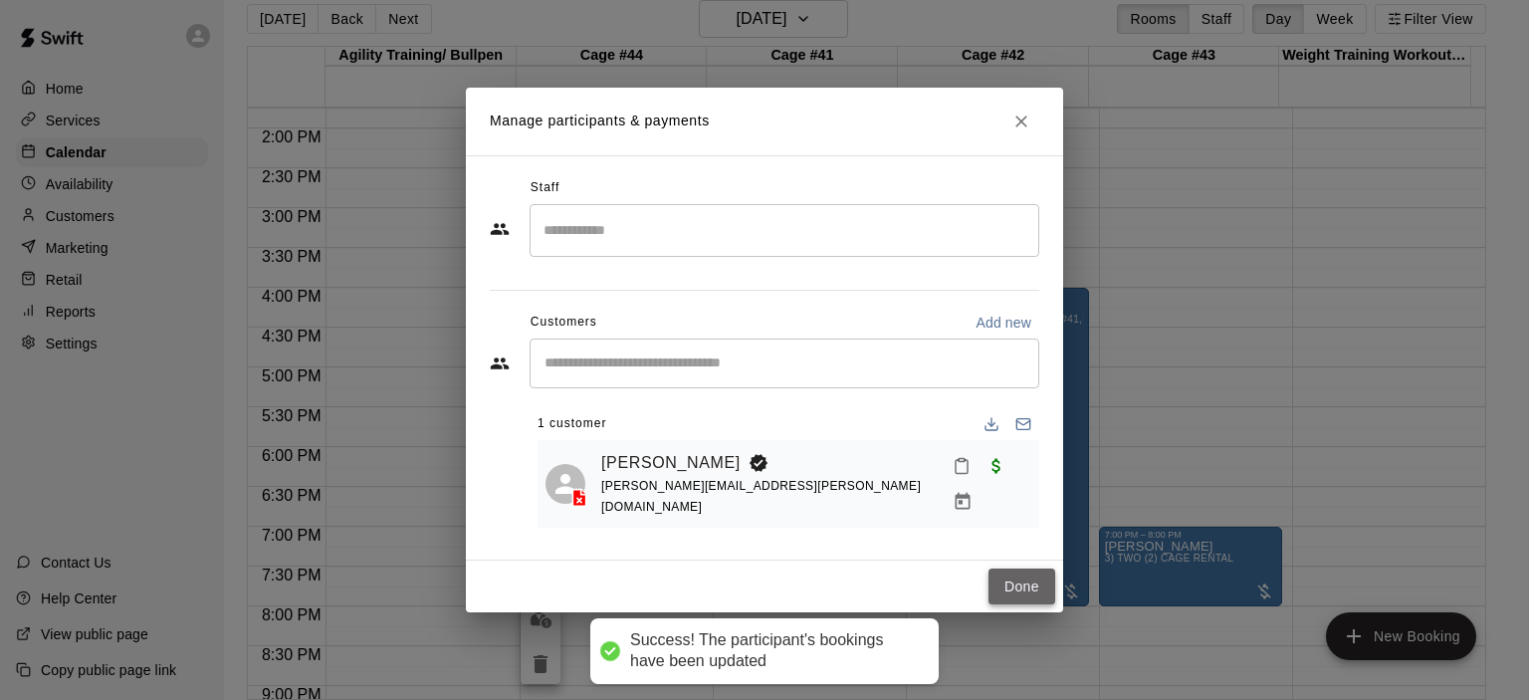
click at [1012, 587] on button "Done" at bounding box center [1022, 587] width 67 height 37
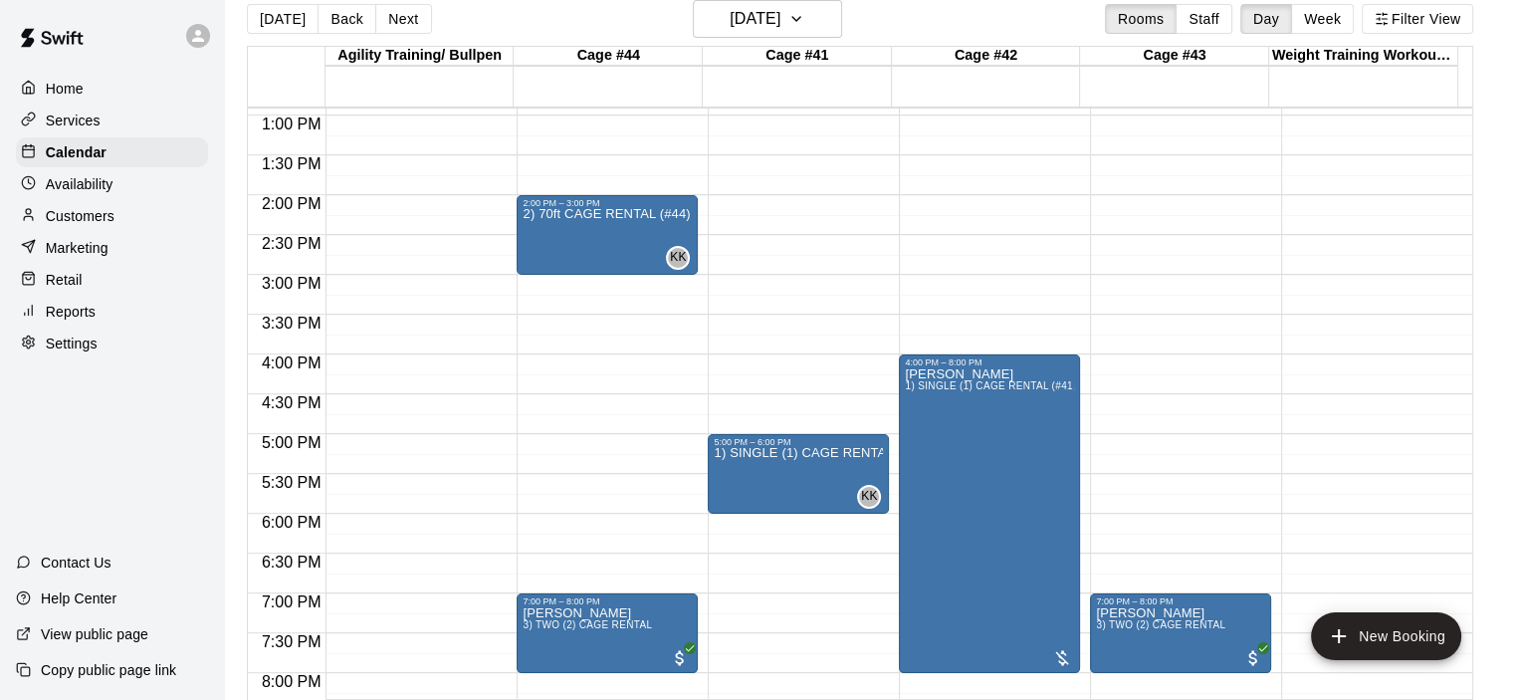
scroll to position [996, 0]
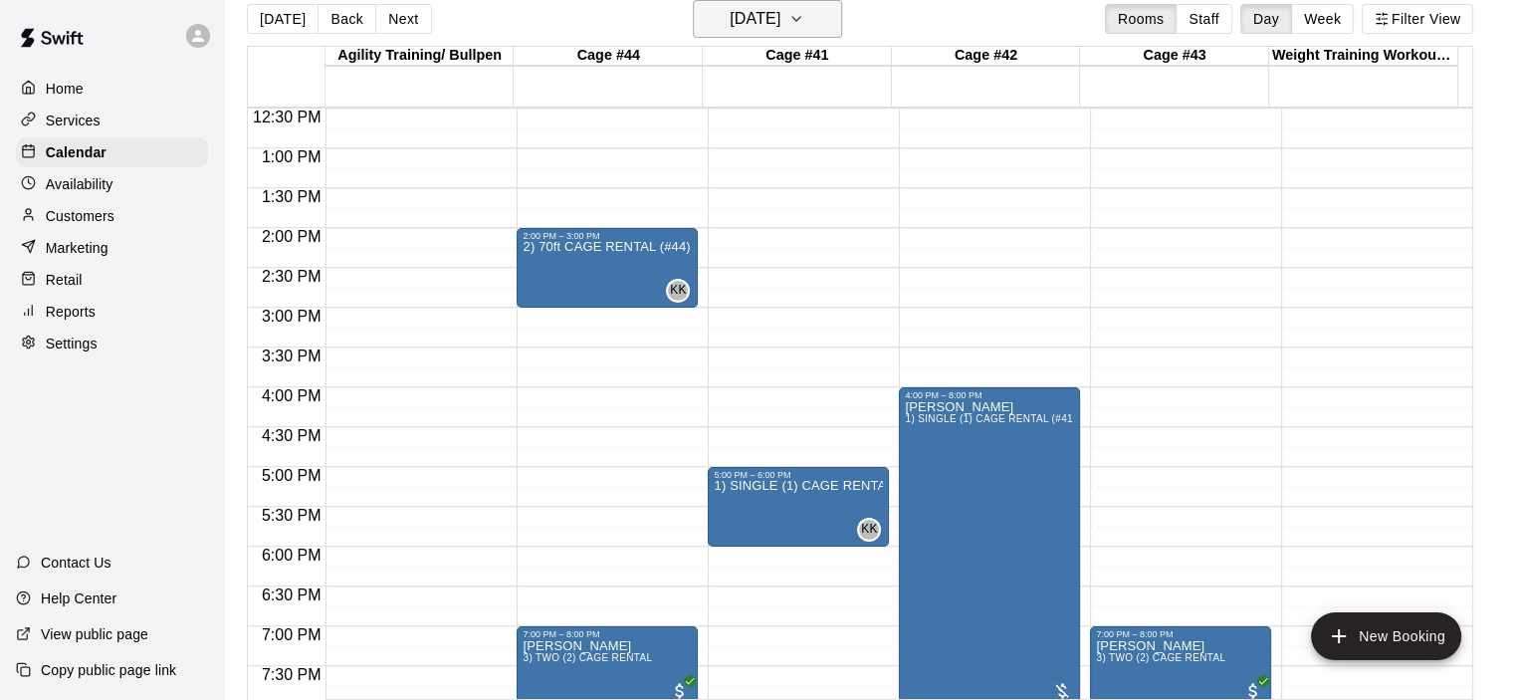
click at [805, 19] on icon "button" at bounding box center [797, 19] width 16 height 24
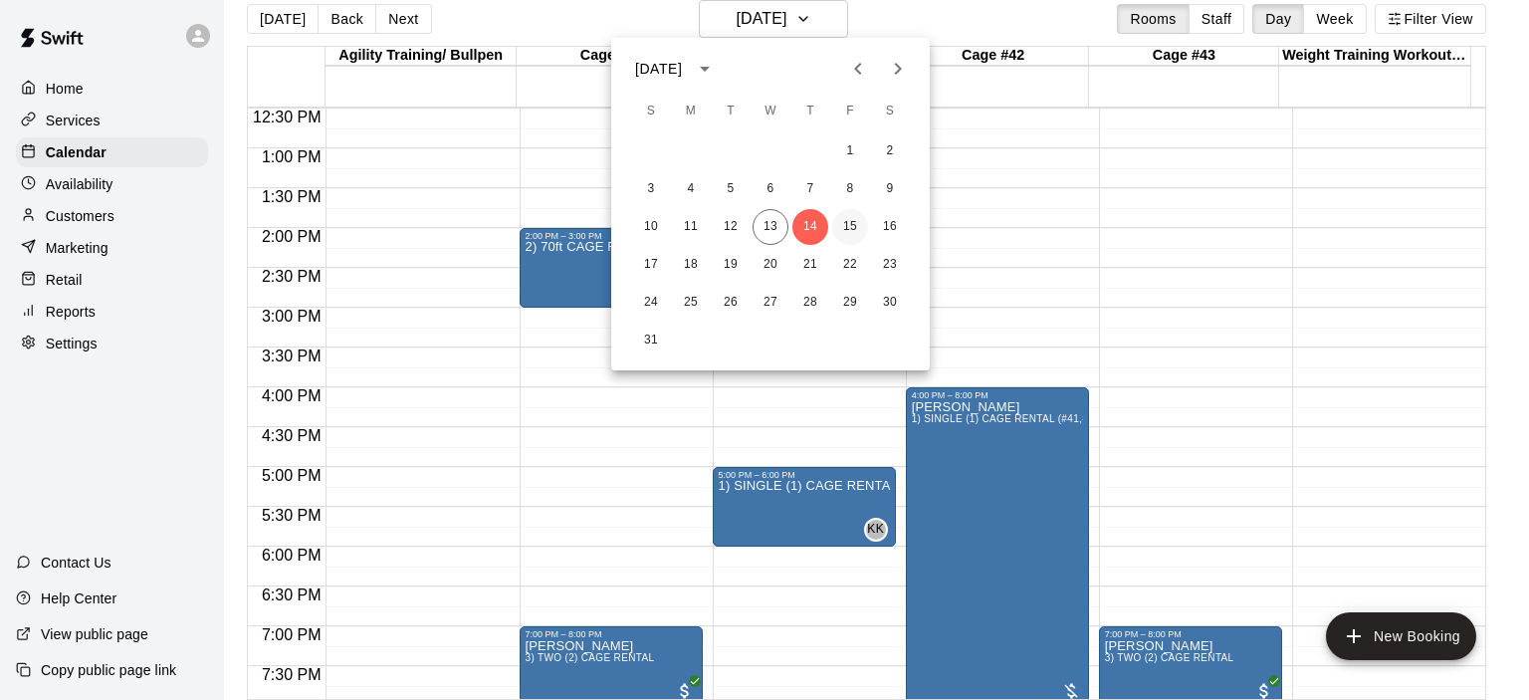
click at [846, 224] on button "15" at bounding box center [850, 227] width 36 height 36
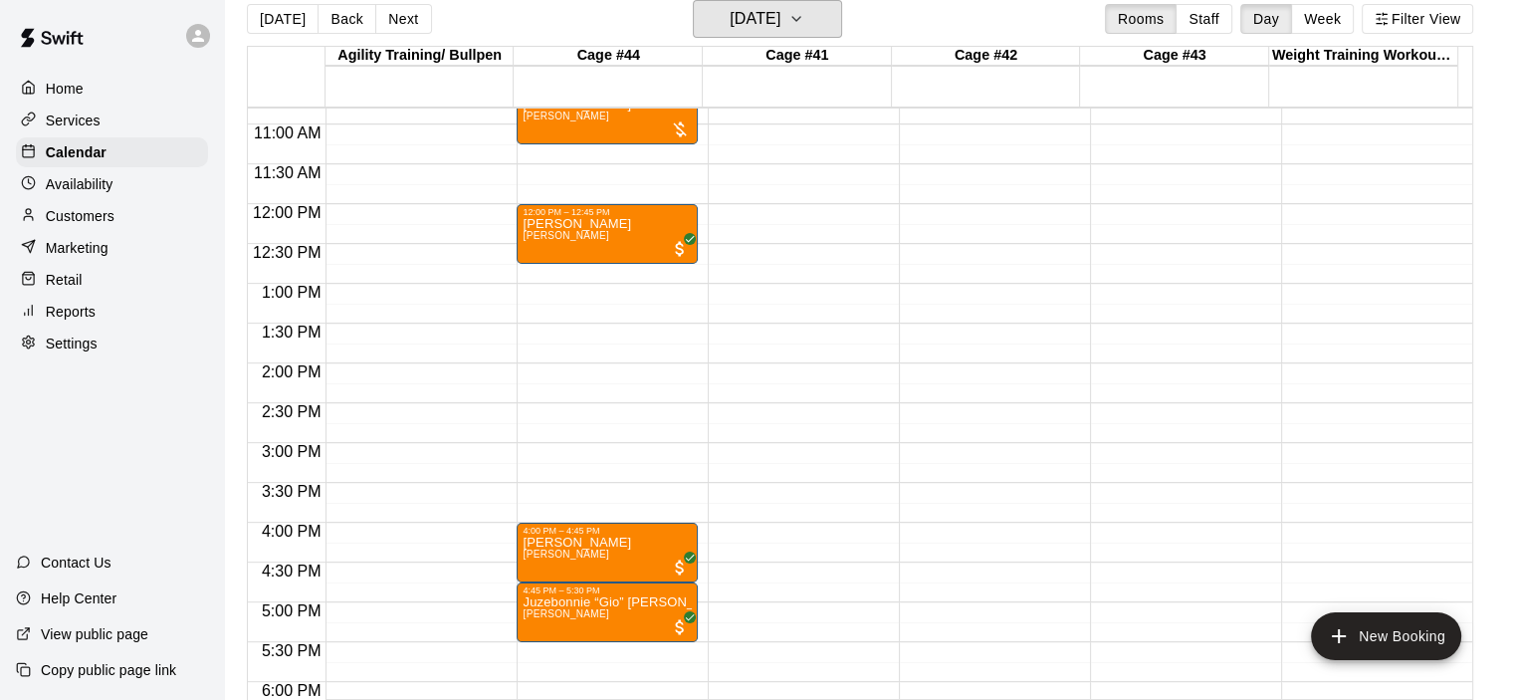
scroll to position [697, 0]
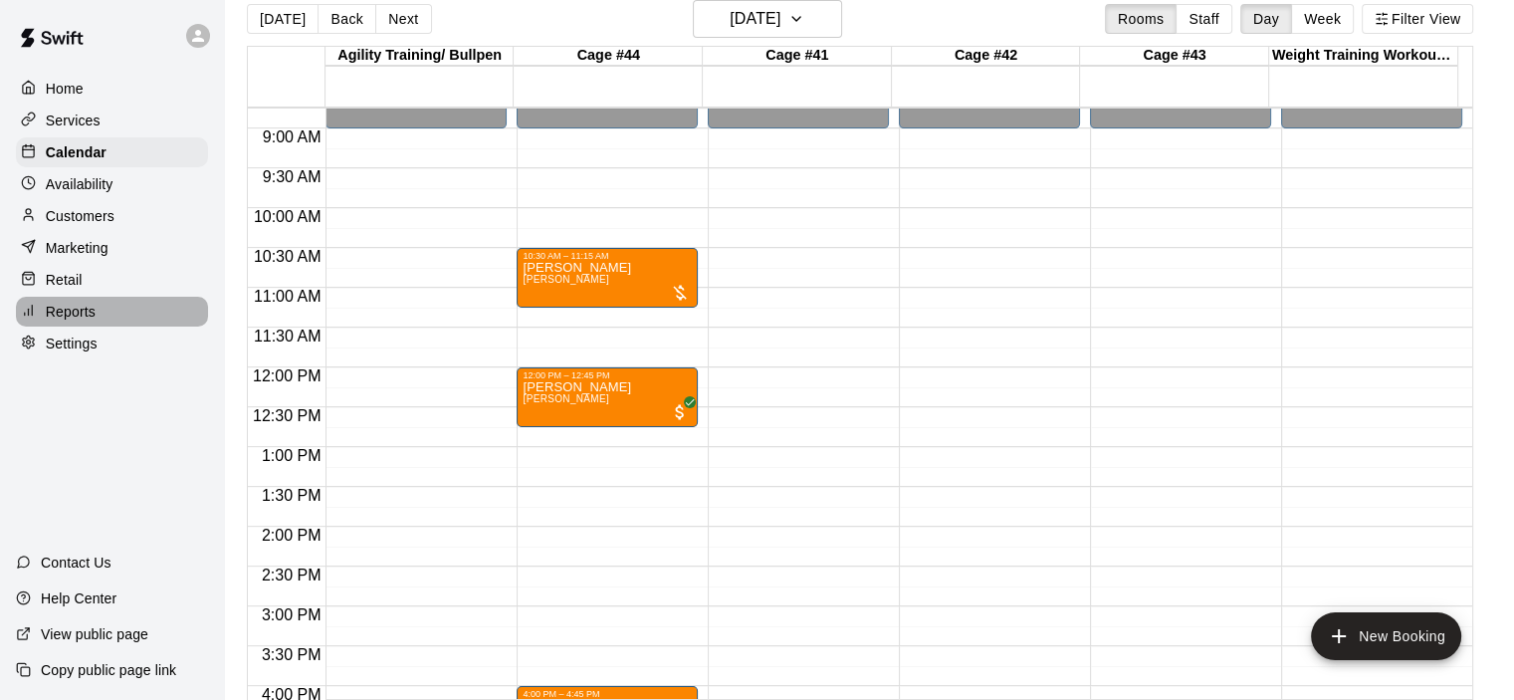
click at [85, 322] on p "Reports" at bounding box center [71, 312] width 50 height 20
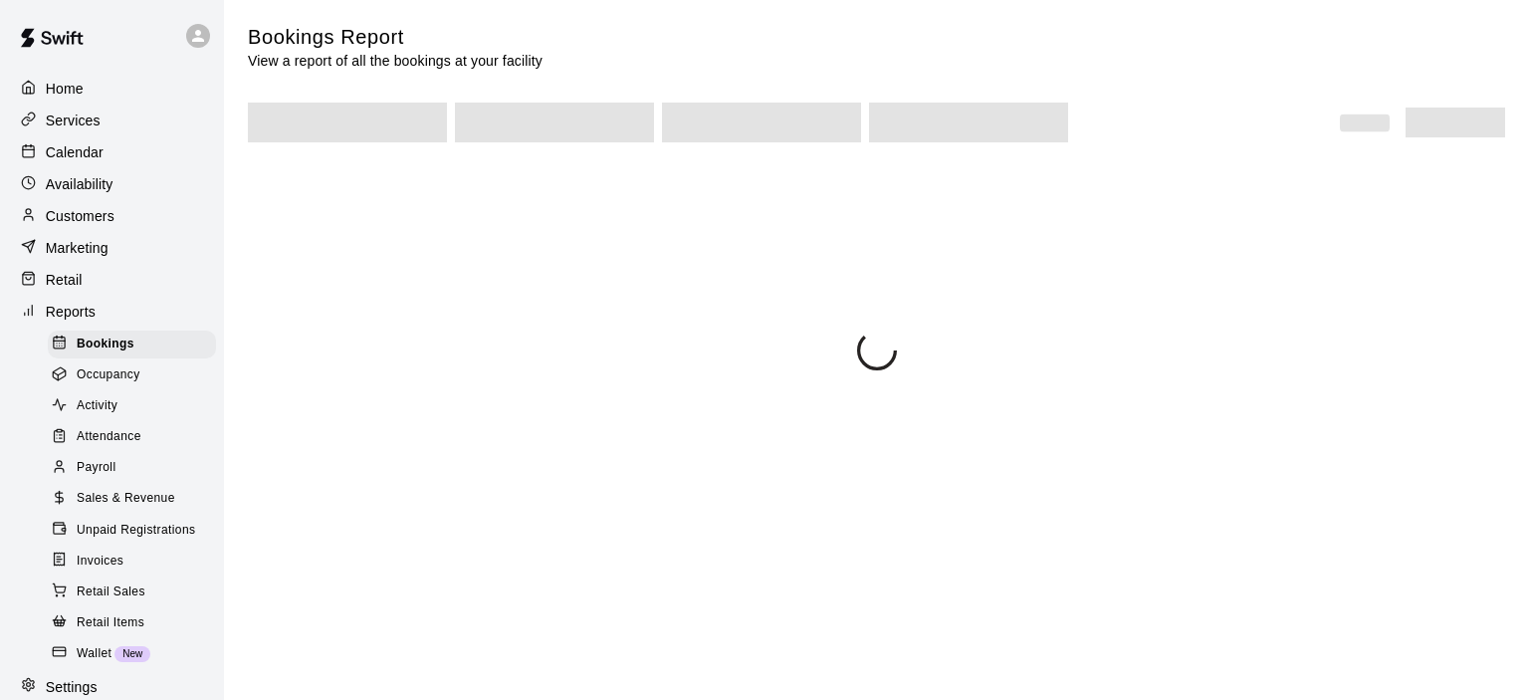
click at [127, 509] on span "Sales & Revenue" at bounding box center [126, 499] width 99 height 20
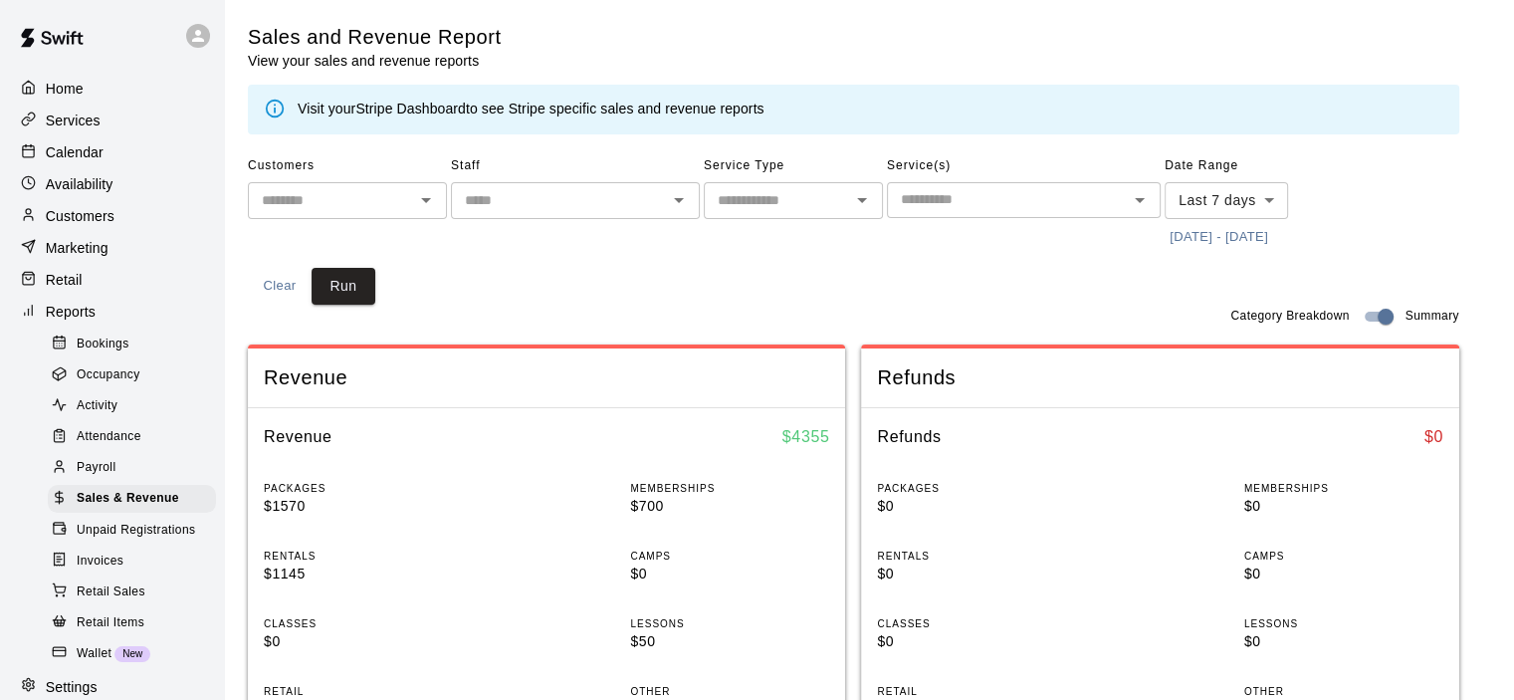
click at [438, 109] on link "Stripe Dashboard" at bounding box center [410, 109] width 111 height 16
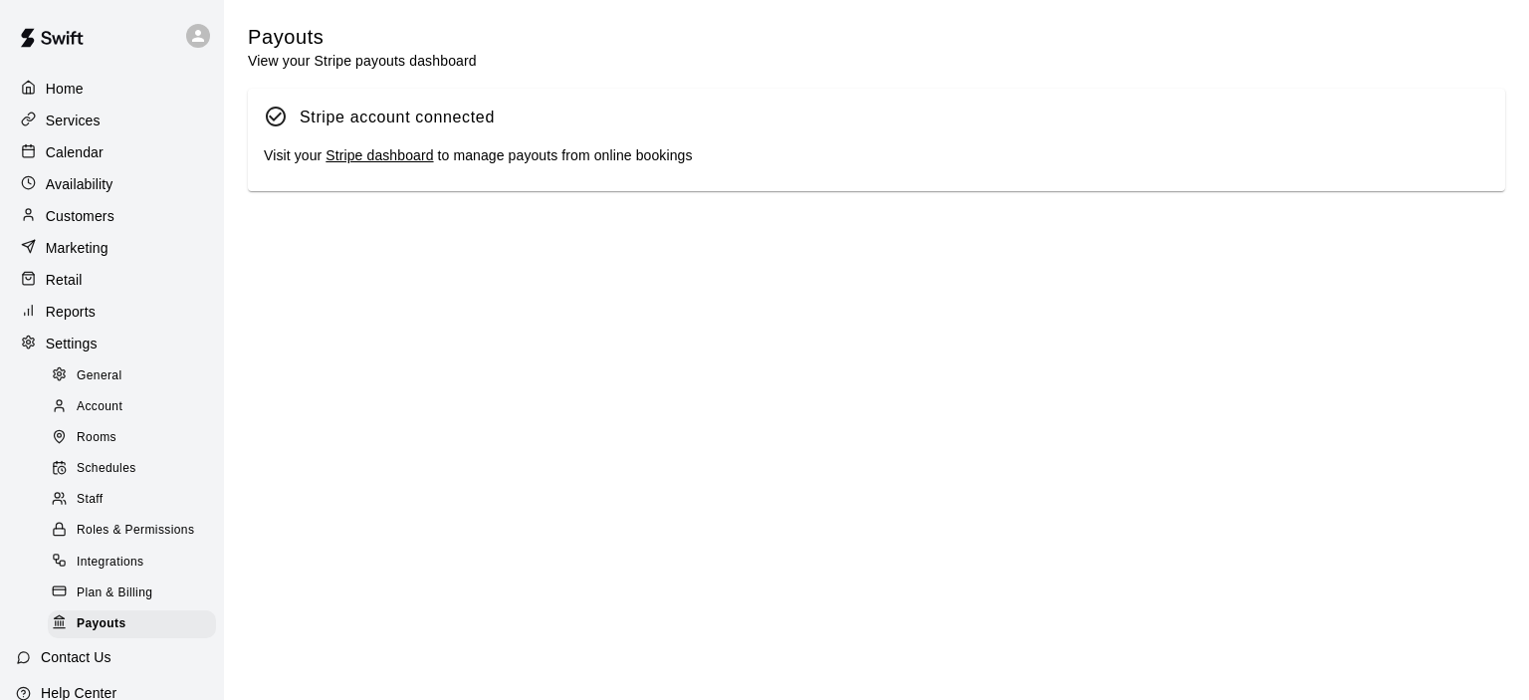
click at [390, 162] on link "Stripe dashboard" at bounding box center [380, 155] width 108 height 16
